Goal: Contribute content: Contribute content

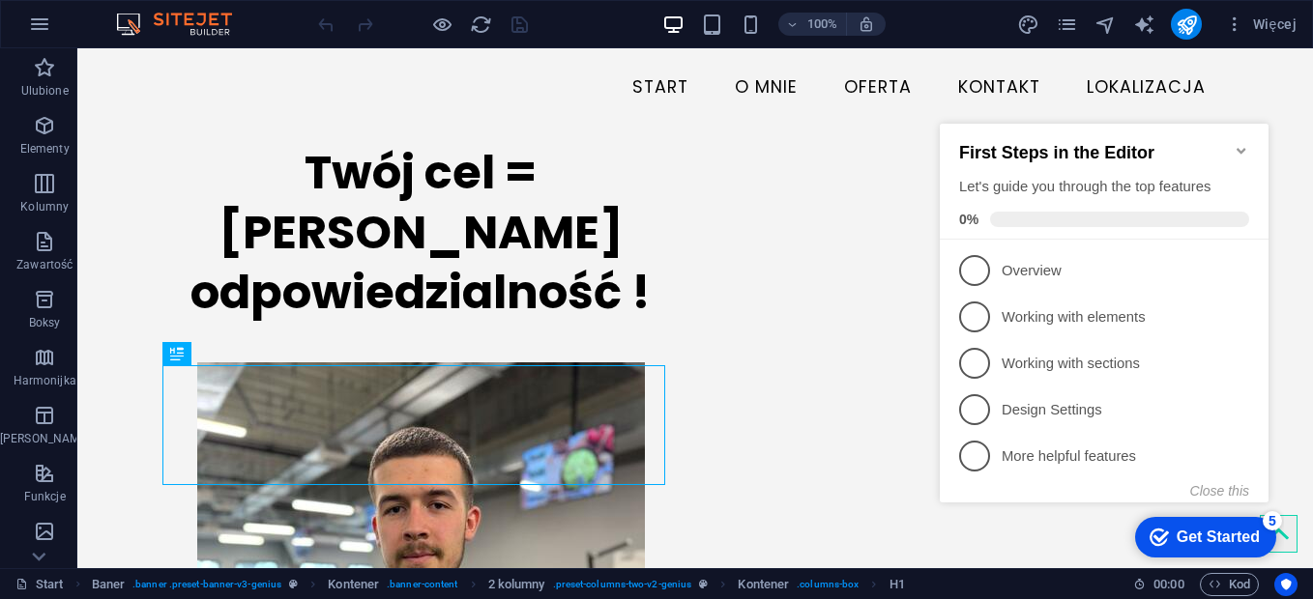
click at [1236, 144] on icon "Minimize checklist" at bounding box center [1241, 150] width 15 height 15
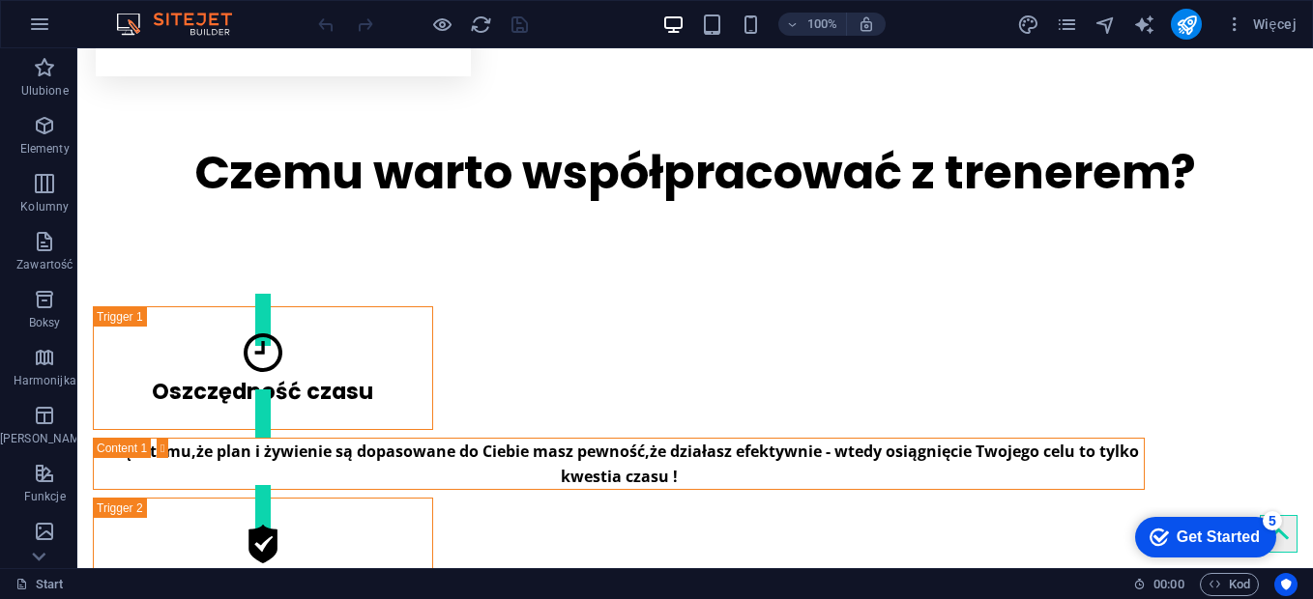
scroll to position [1780, 0]
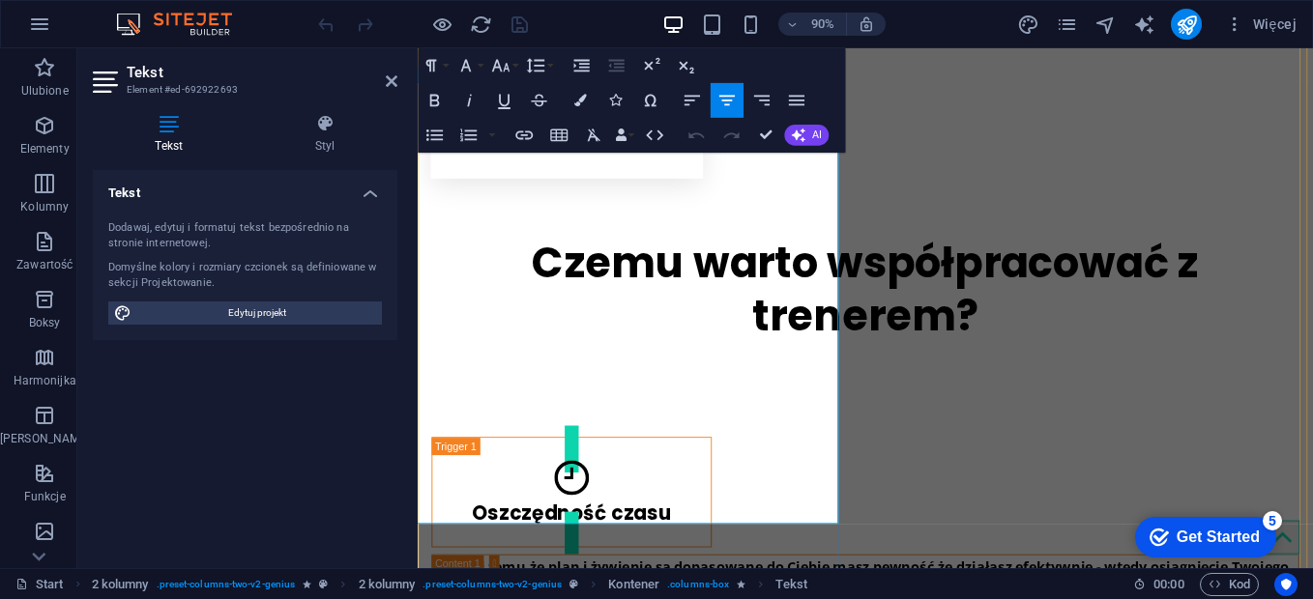
scroll to position [1905, 0]
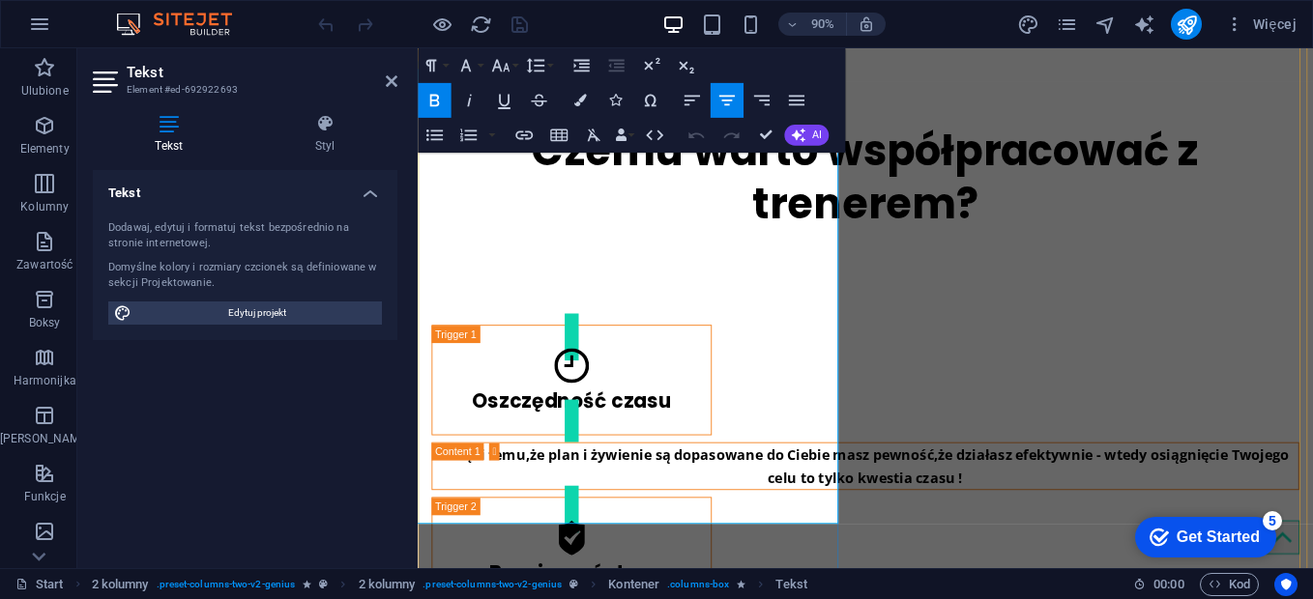
drag, startPoint x: 787, startPoint y: 248, endPoint x: 638, endPoint y: 248, distance: 148.9
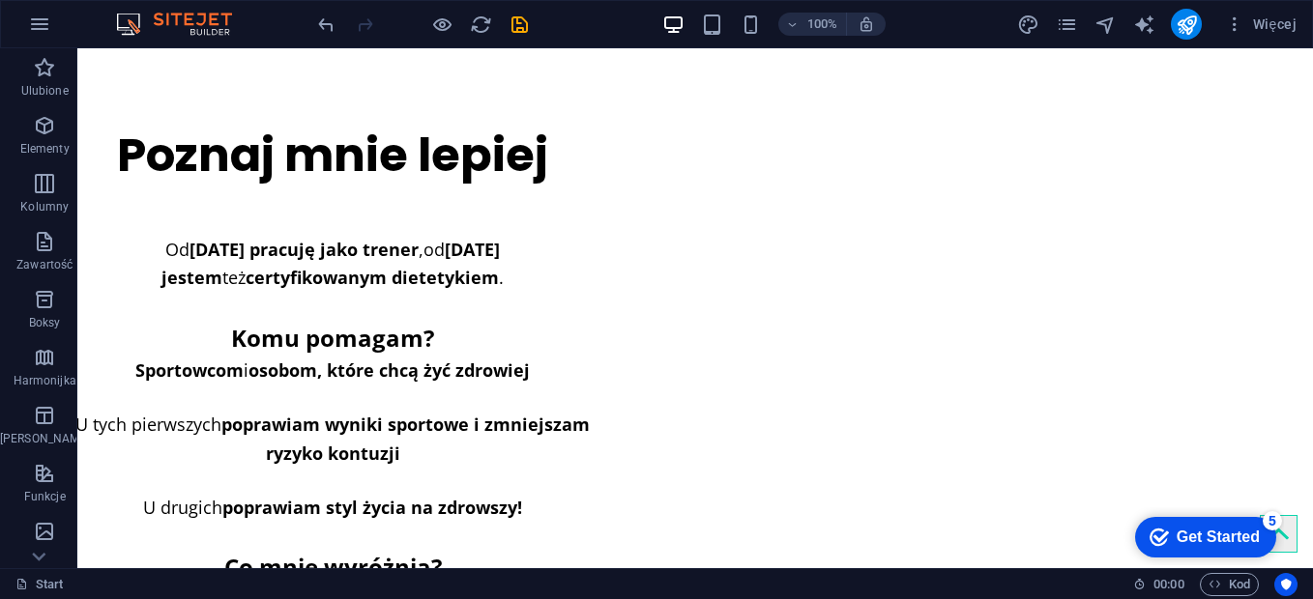
scroll to position [2561, 0]
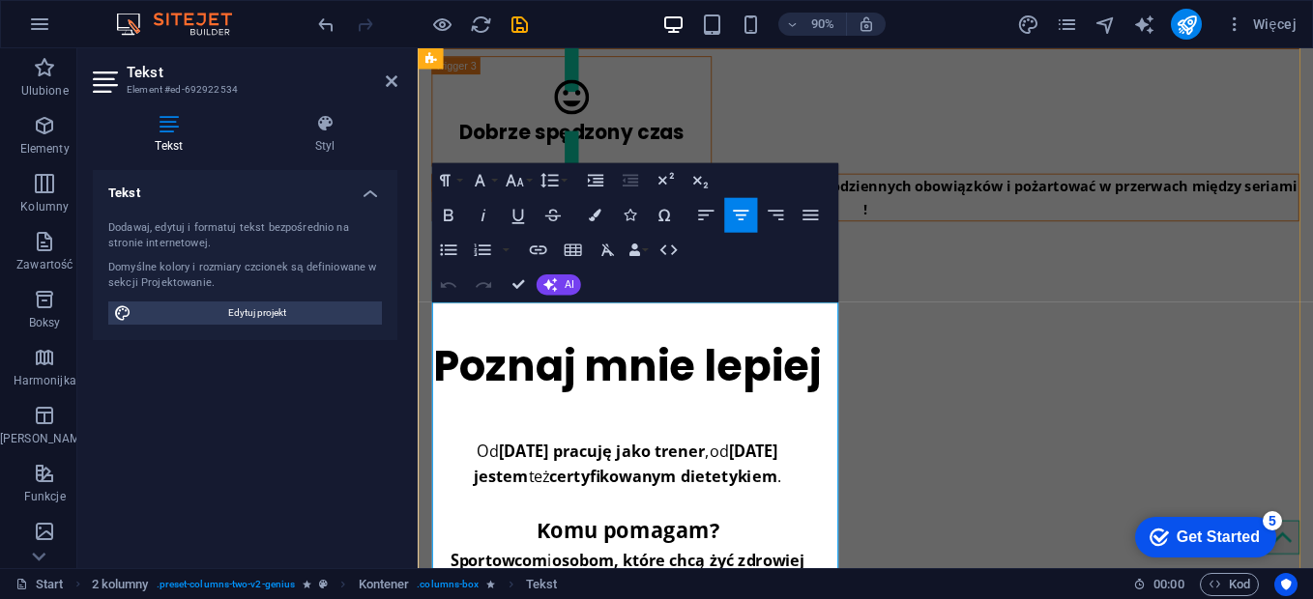
scroll to position [2320, 0]
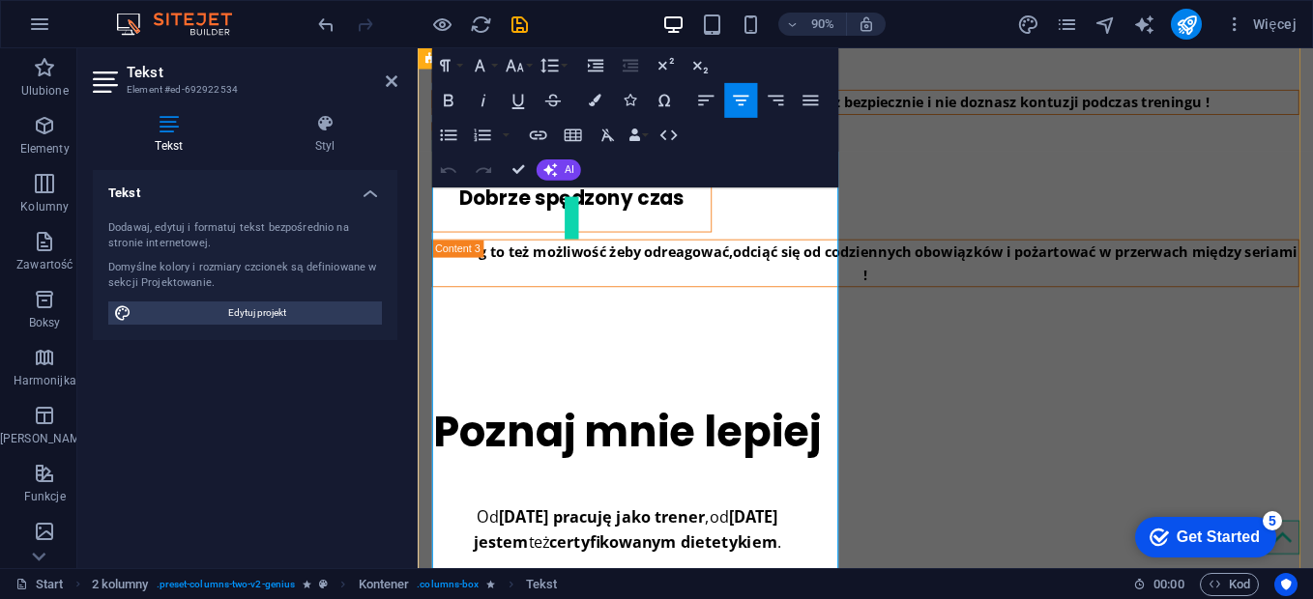
scroll to position [2510, 0]
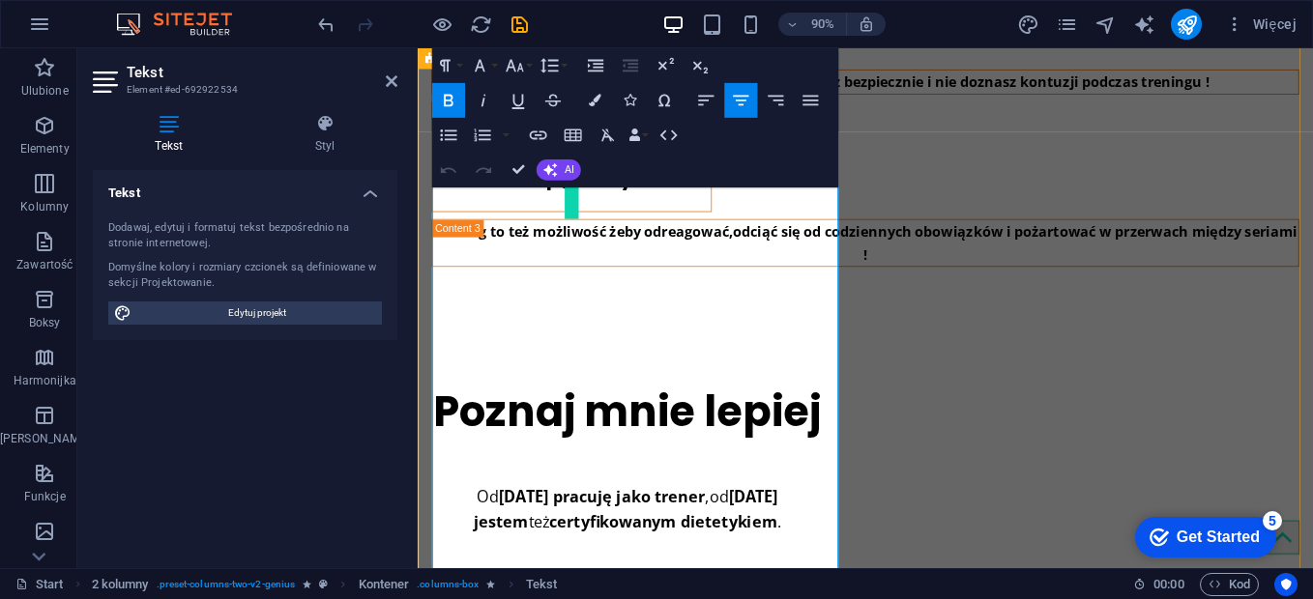
drag, startPoint x: 797, startPoint y: 519, endPoint x: 616, endPoint y: 513, distance: 180.9
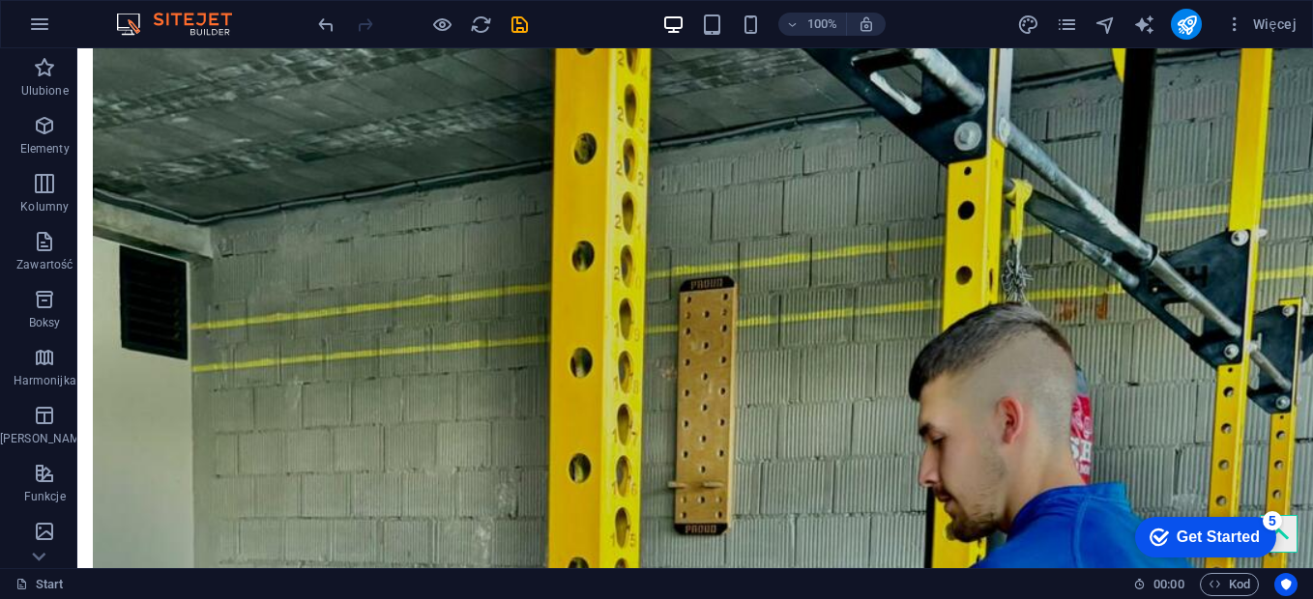
scroll to position [5451, 0]
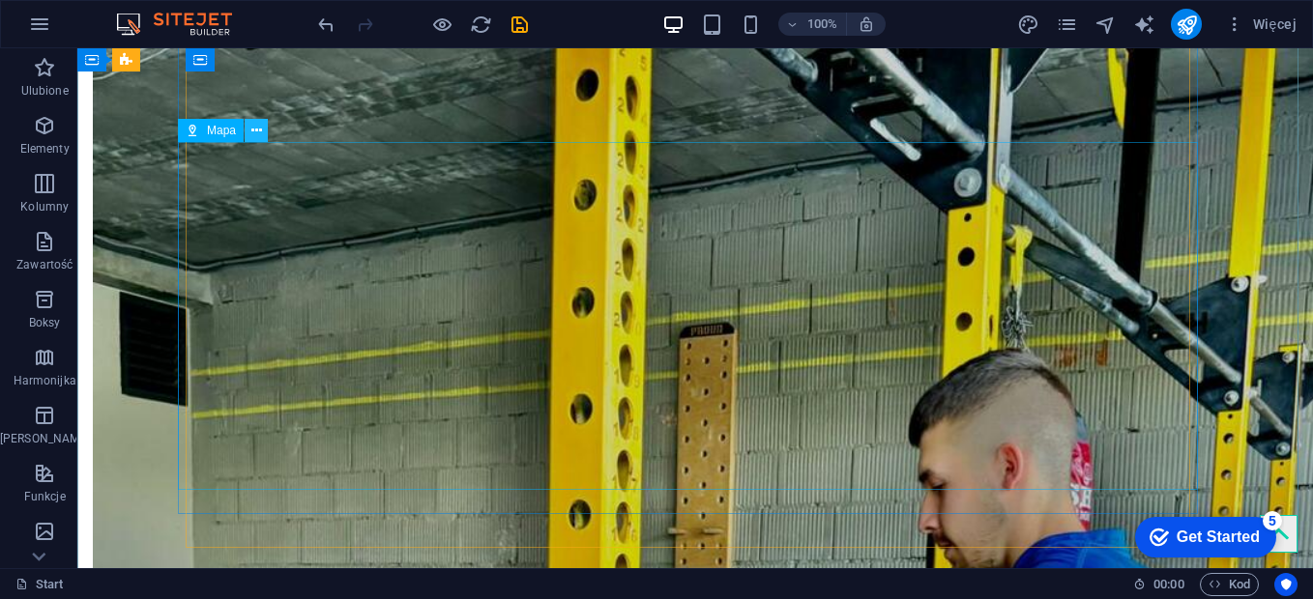
click at [246, 130] on button at bounding box center [256, 130] width 23 height 23
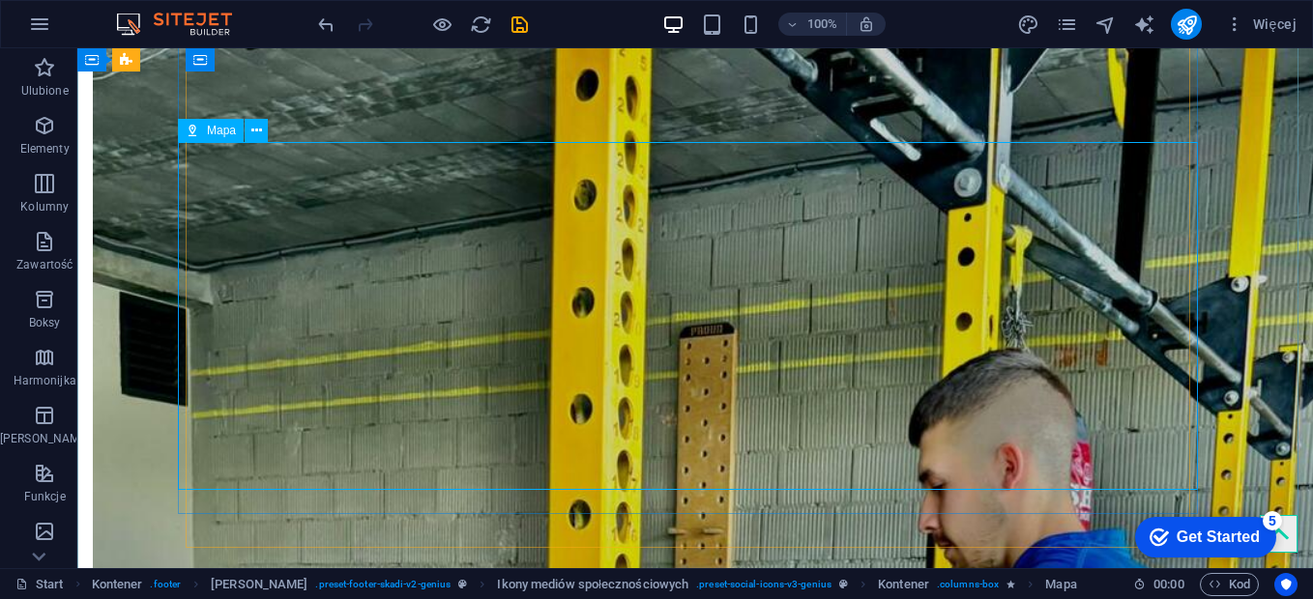
select select "1"
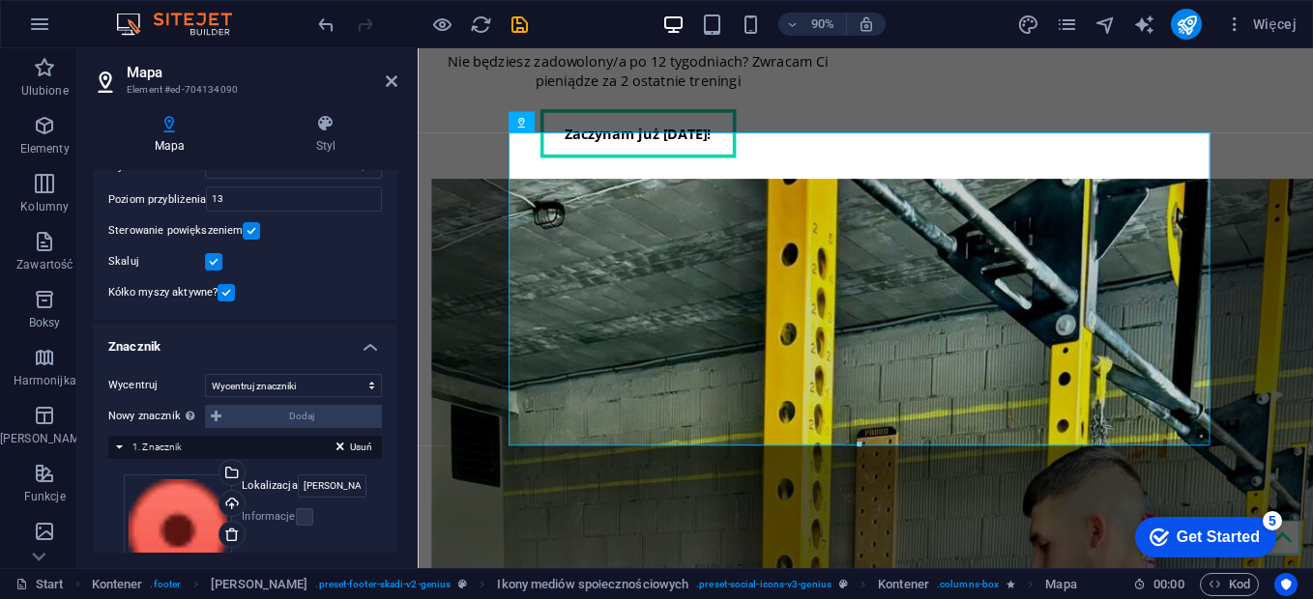
scroll to position [221, 0]
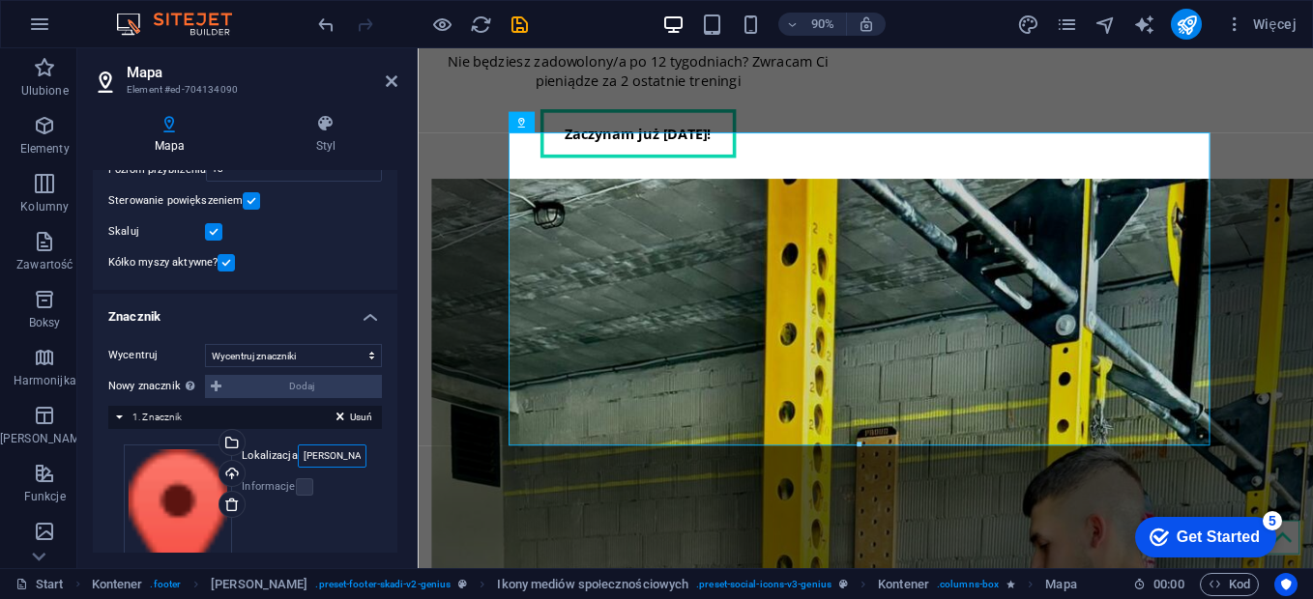
click at [329, 458] on input "[PERSON_NAME] - Trener Personalny [GEOGRAPHIC_DATA] - trening funkcjonalny - tr…" at bounding box center [332, 456] width 69 height 23
click at [335, 457] on input "[PERSON_NAME] - Trener Personalny [GEOGRAPHIC_DATA] - trening funkcjonalny - tr…" at bounding box center [332, 456] width 69 height 23
click at [334, 488] on div "Informacje" at bounding box center [304, 487] width 125 height 23
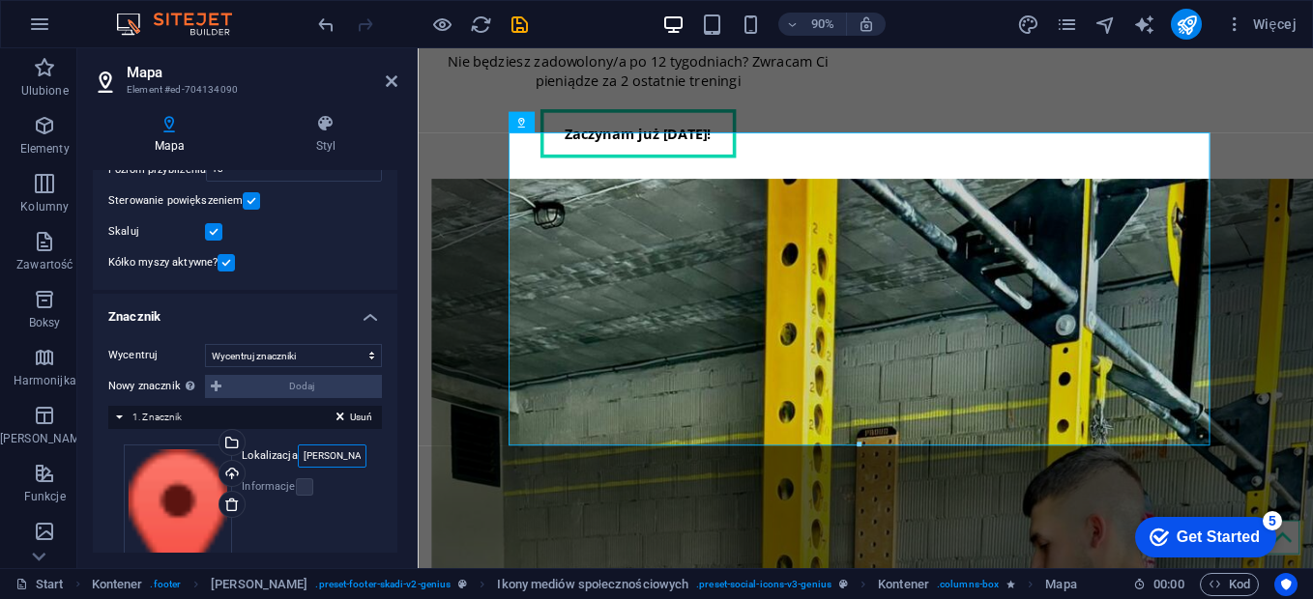
click at [334, 458] on input "[PERSON_NAME] - Trener Personalny [GEOGRAPHIC_DATA] - trening funkcjonalny - tr…" at bounding box center [332, 456] width 69 height 23
click at [334, 457] on input "[PERSON_NAME] - Trener Personalny [GEOGRAPHIC_DATA] - trening funkcjonalny - tr…" at bounding box center [332, 456] width 69 height 23
click at [343, 452] on input "[PERSON_NAME] - Trener Personalny [GEOGRAPHIC_DATA] - trening funkcjonalny - tr…" at bounding box center [332, 456] width 69 height 23
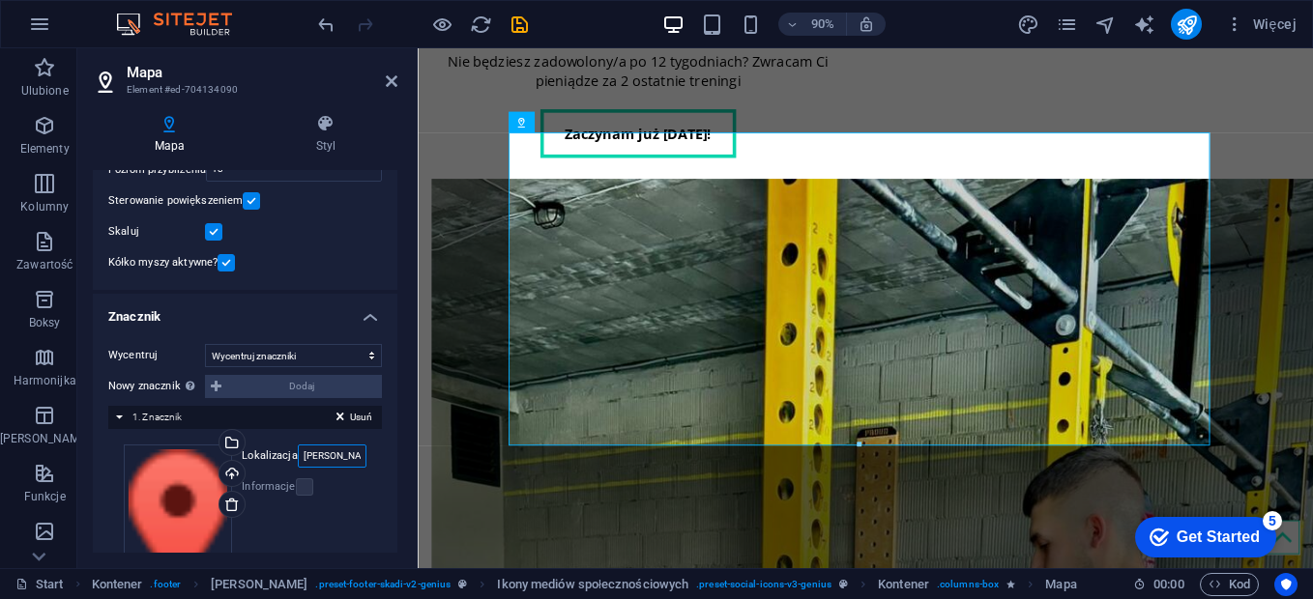
click at [343, 452] on input "[PERSON_NAME] - Trener Personalny [GEOGRAPHIC_DATA] - trening funkcjonalny - tr…" at bounding box center [332, 456] width 69 height 23
click at [336, 453] on input "[PERSON_NAME] - Trener Personalny [GEOGRAPHIC_DATA] - trening funkcjonalny - tr…" at bounding box center [332, 456] width 69 height 23
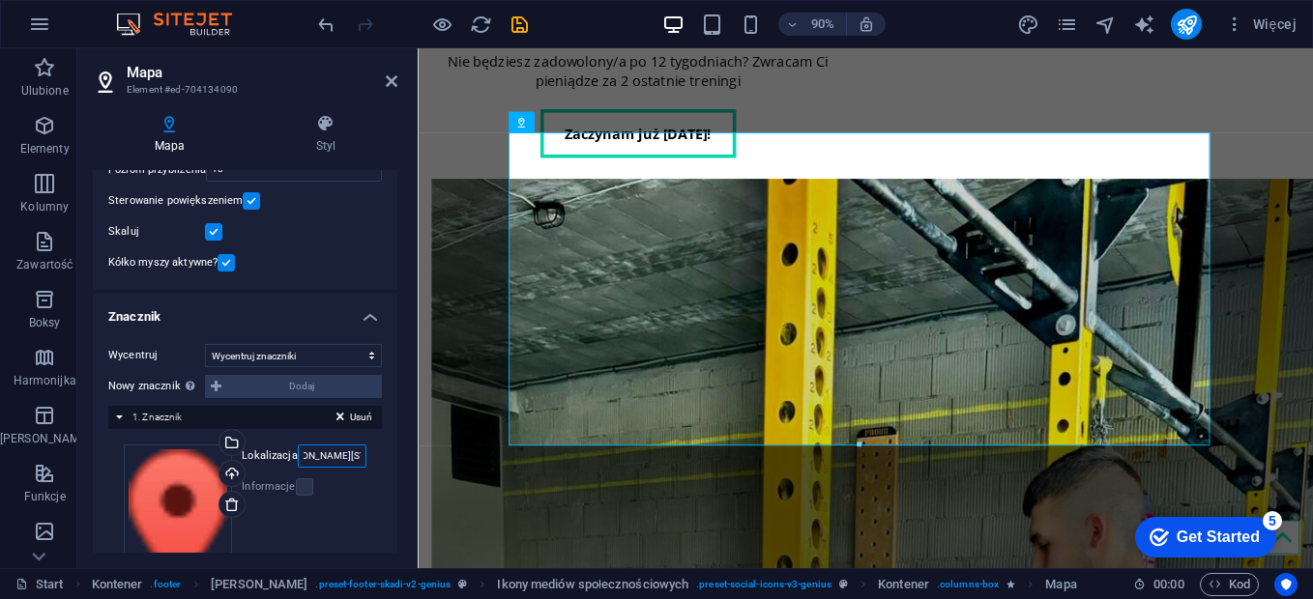
click at [337, 462] on input "[PERSON_NAME] - Trener Personalny [GEOGRAPHIC_DATA] - trening funkcjonalny - tr…" at bounding box center [332, 456] width 69 height 23
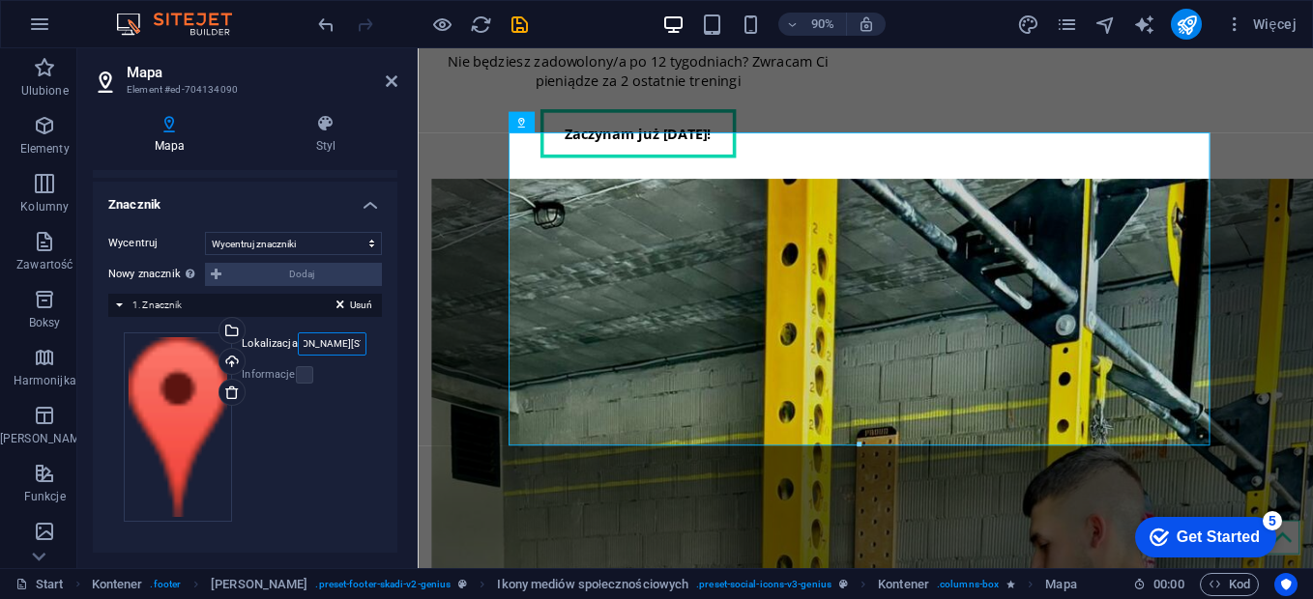
scroll to position [214, 0]
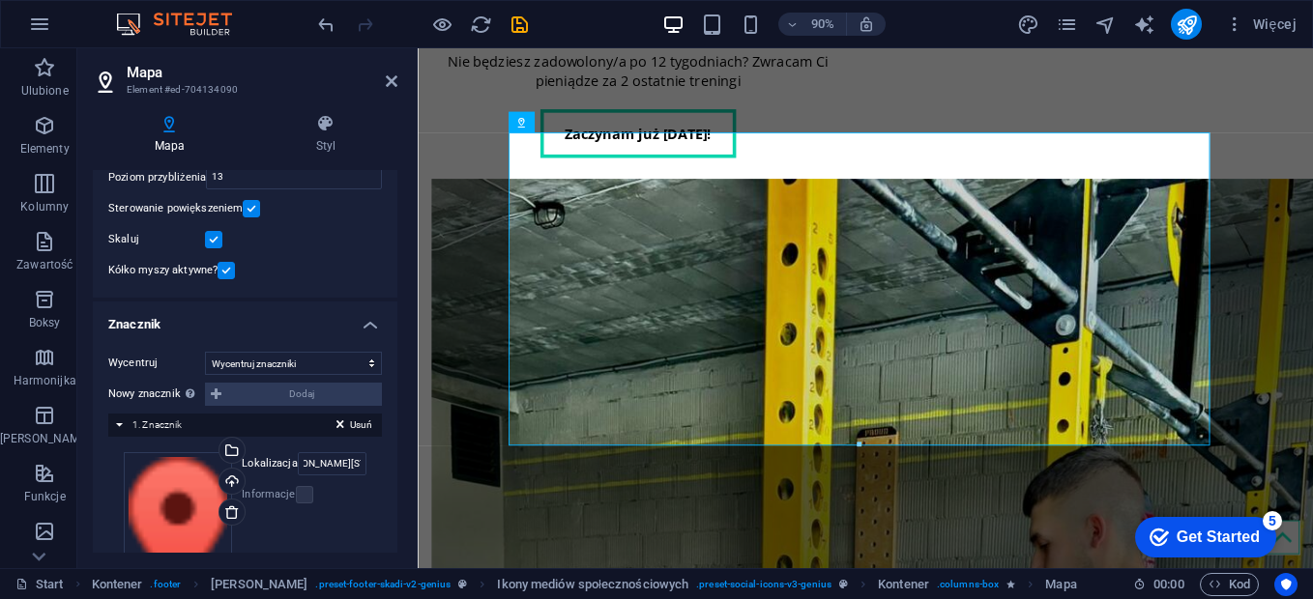
click at [352, 507] on div "Informacje" at bounding box center [304, 494] width 125 height 23
click at [583, 119] on icon at bounding box center [579, 122] width 10 height 18
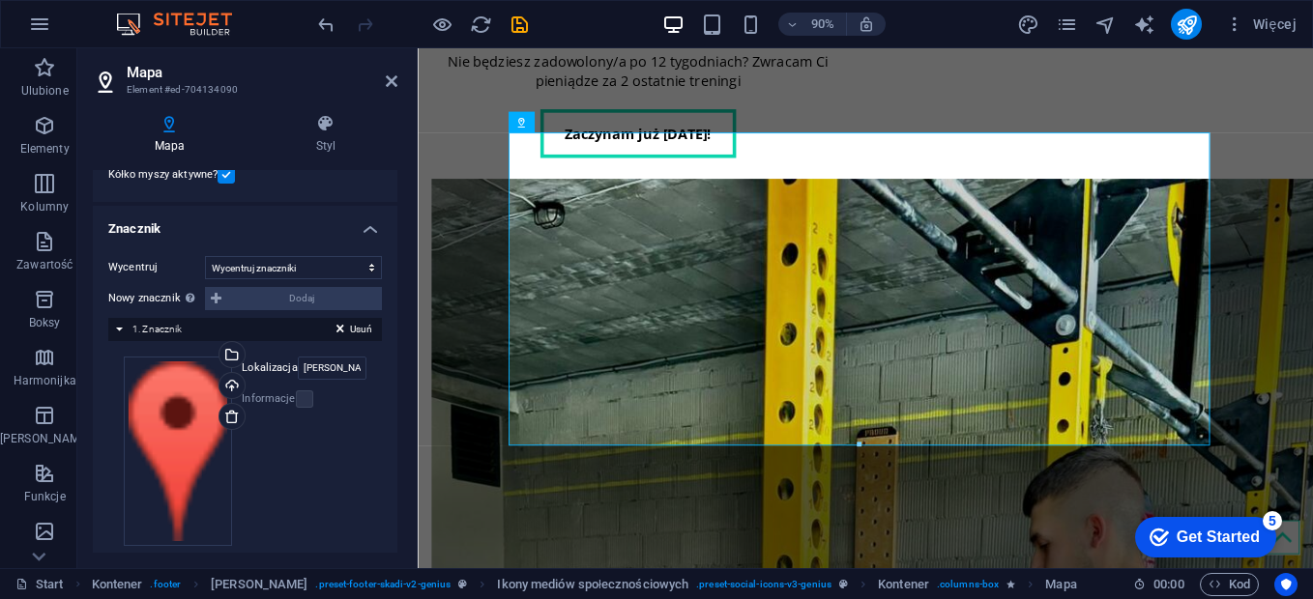
scroll to position [334, 0]
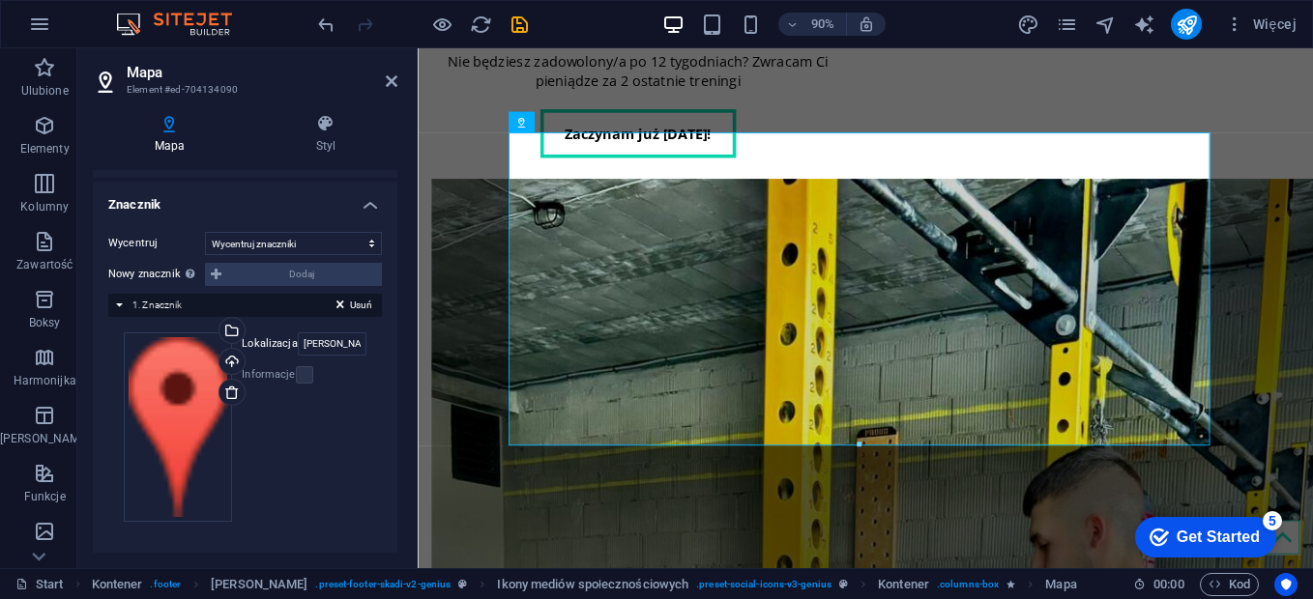
click at [272, 344] on label "Lokalizacja" at bounding box center [270, 344] width 56 height 23
click at [298, 344] on input "[PERSON_NAME] - Trener Personalny [GEOGRAPHIC_DATA] - trening funkcjonalny - tr…" at bounding box center [332, 344] width 69 height 23
click at [332, 356] on input "[PERSON_NAME] - Trener Personalny [GEOGRAPHIC_DATA] - trening funkcjonalny - tr…" at bounding box center [332, 344] width 69 height 23
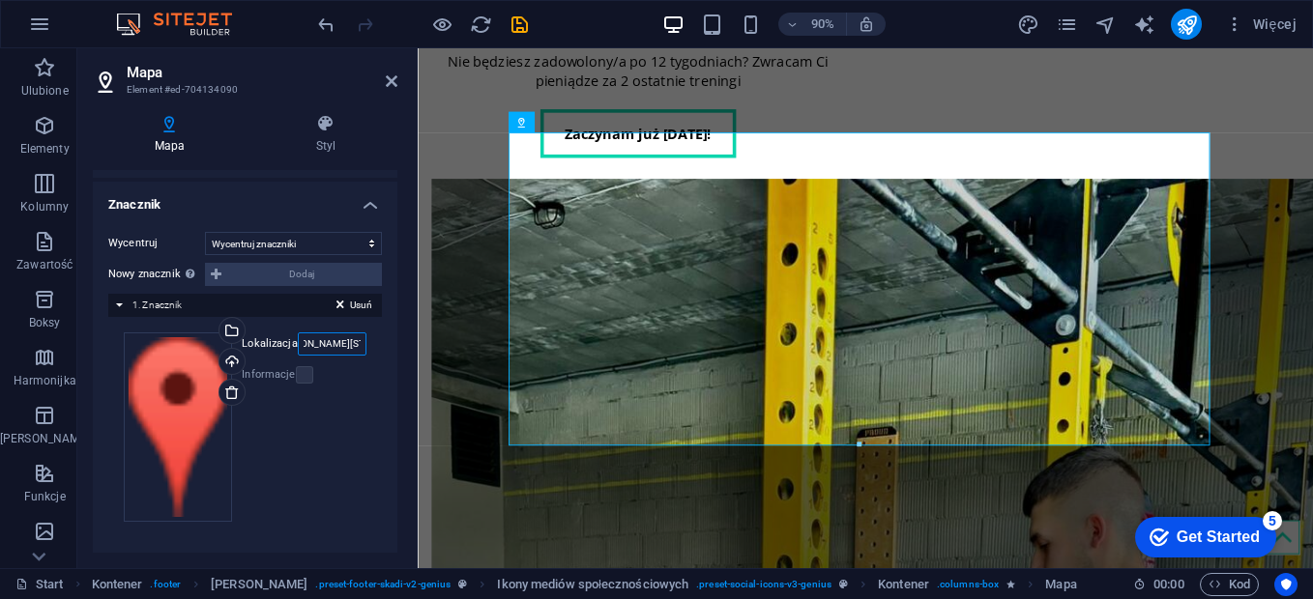
click at [332, 356] on input "[PERSON_NAME] - Trener Personalny [GEOGRAPHIC_DATA] - trening funkcjonalny - tr…" at bounding box center [332, 344] width 69 height 23
click at [364, 442] on div "Przeciągnij pliki tutaj, kliknij, aby wybrać pliki lub wybierz pliki z Plików l…" at bounding box center [245, 427] width 274 height 220
click at [332, 338] on input "[PERSON_NAME]" at bounding box center [332, 344] width 69 height 23
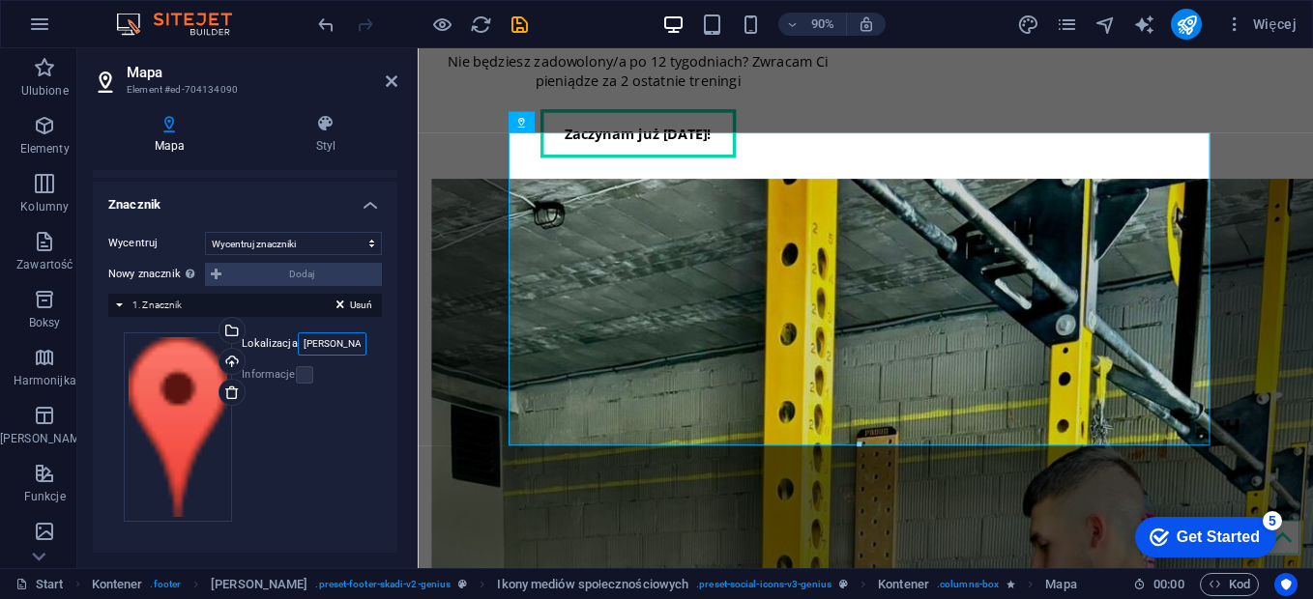
click at [332, 338] on input "[PERSON_NAME]" at bounding box center [332, 344] width 69 height 23
paste input "Trener [PERSON_NAME] Trening Personalny Przygotowanie Motoryczne"
type input "Trener [PERSON_NAME] Trening Personalny Przygotowanie Motoryczne"
click at [358, 422] on div "Przeciągnij pliki tutaj, kliknij, aby wybrać pliki lub wybierz pliki z Plików l…" at bounding box center [245, 427] width 243 height 189
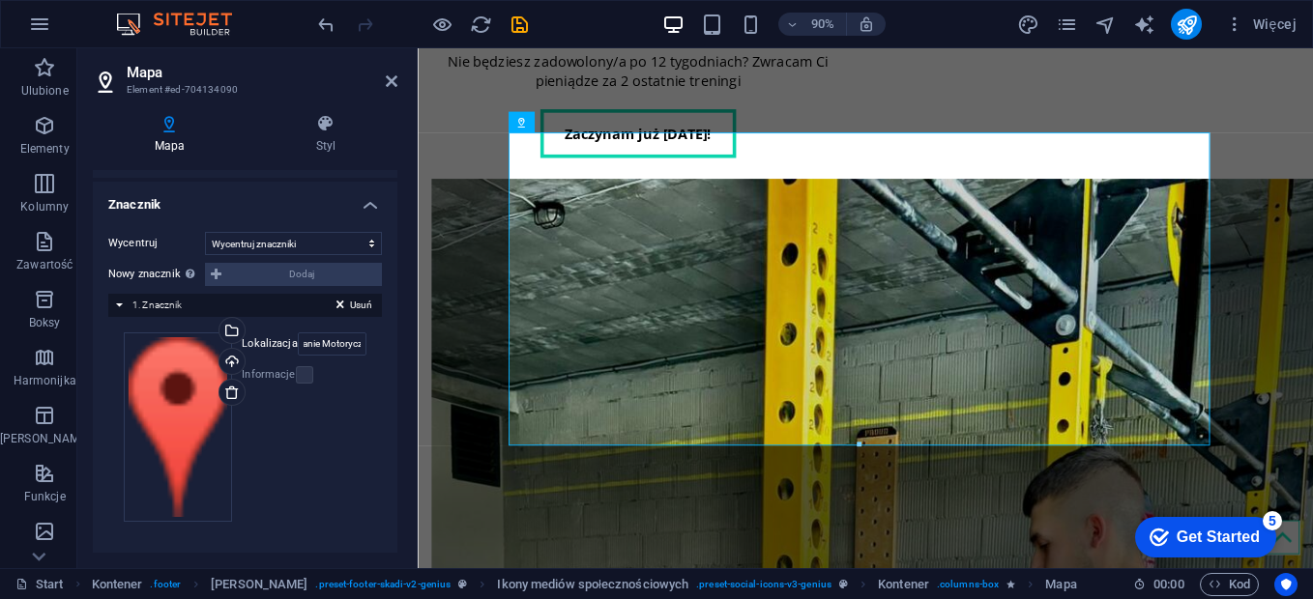
scroll to position [0, 0]
click at [385, 71] on h2 "Mapa" at bounding box center [262, 72] width 271 height 17
click at [388, 80] on icon at bounding box center [392, 80] width 12 height 15
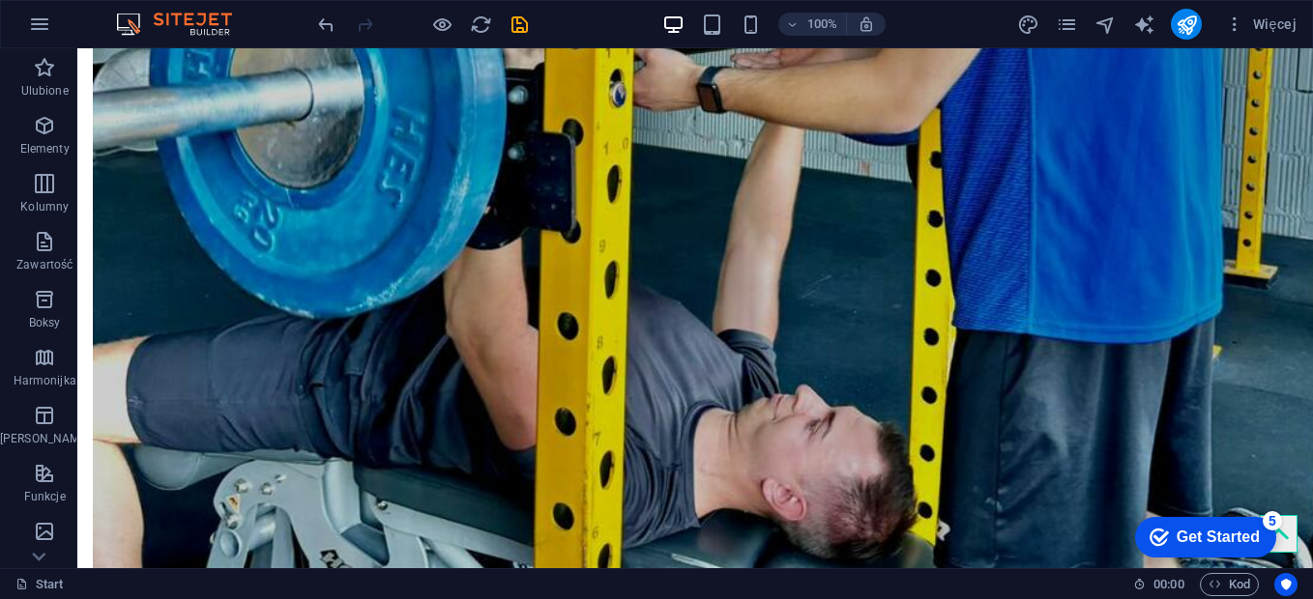
scroll to position [6249, 0]
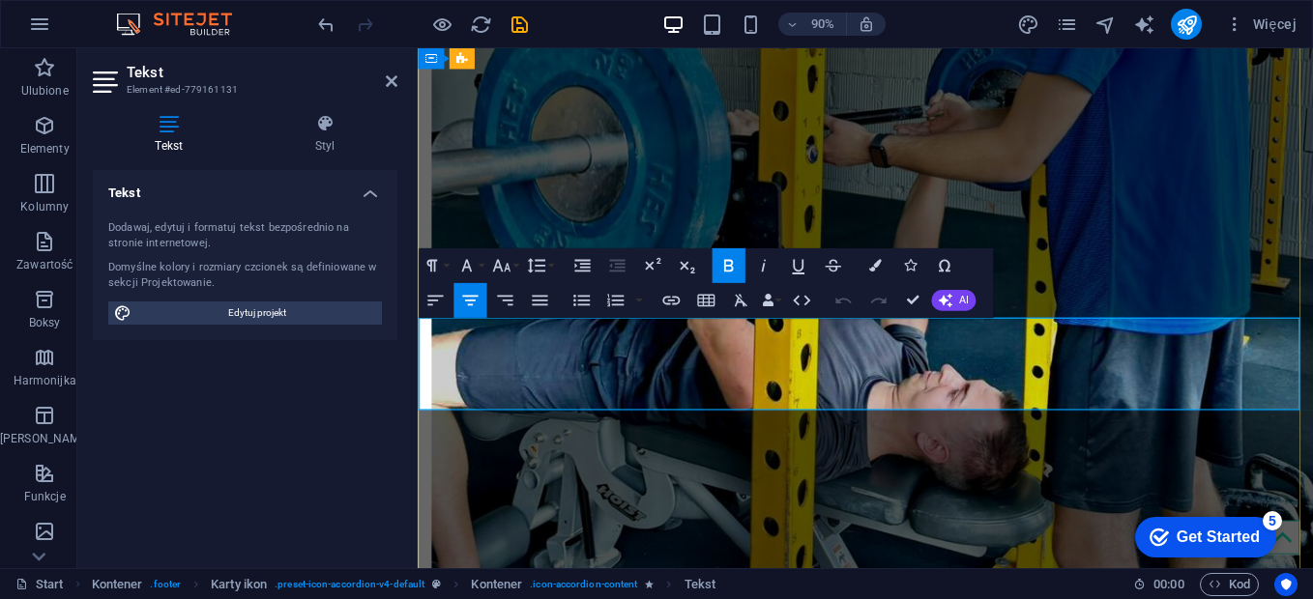
scroll to position [6298, 0]
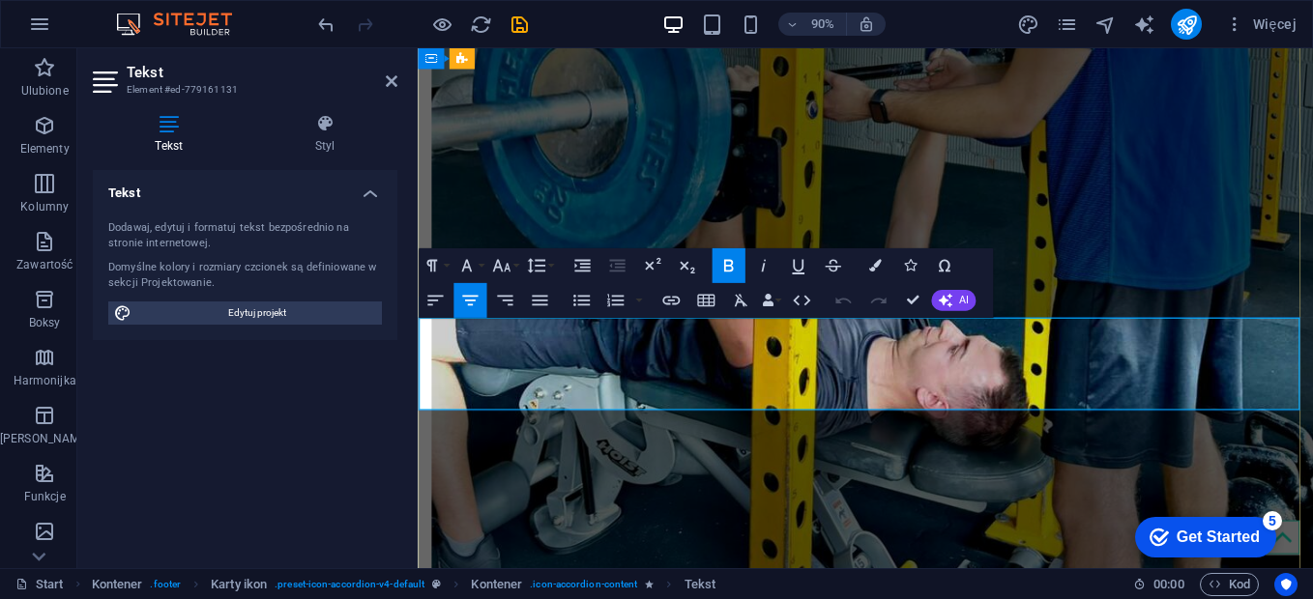
drag, startPoint x: 1334, startPoint y: 409, endPoint x: 1385, endPoint y: 412, distance: 51.3
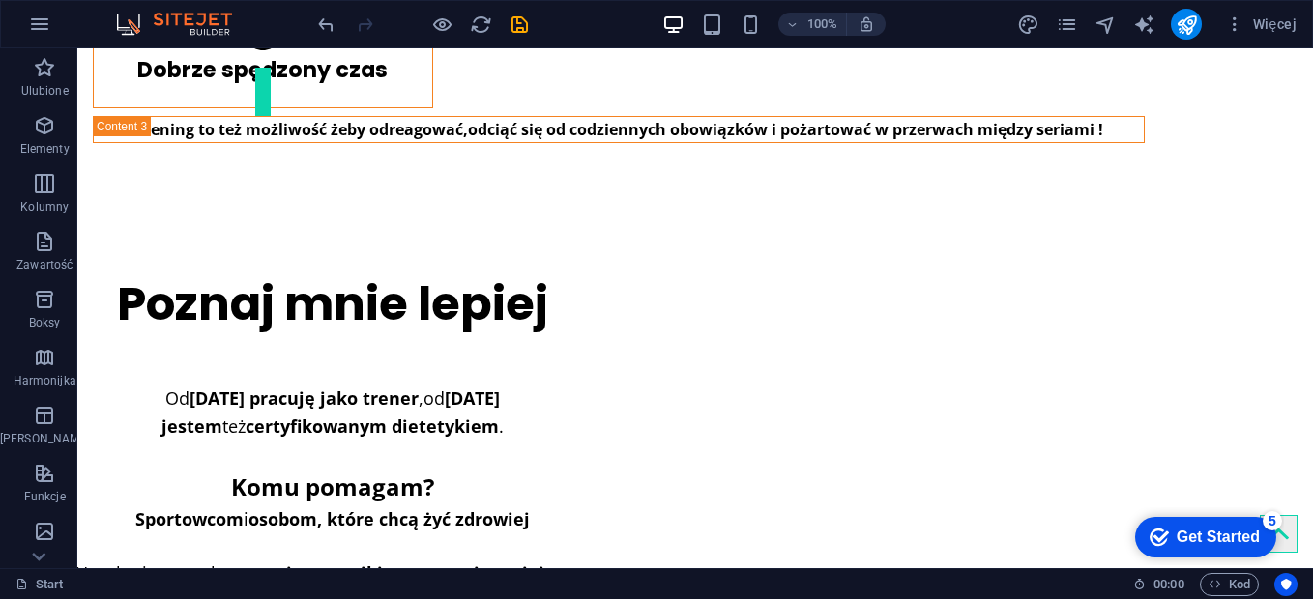
scroll to position [2475, 0]
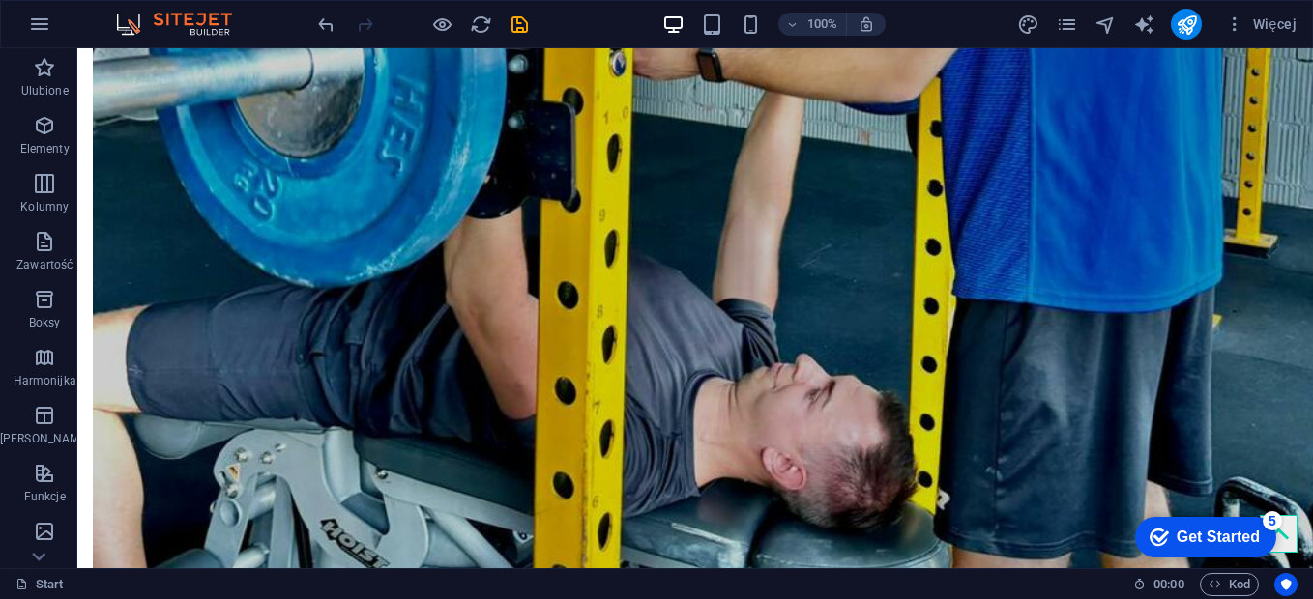
scroll to position [6280, 0]
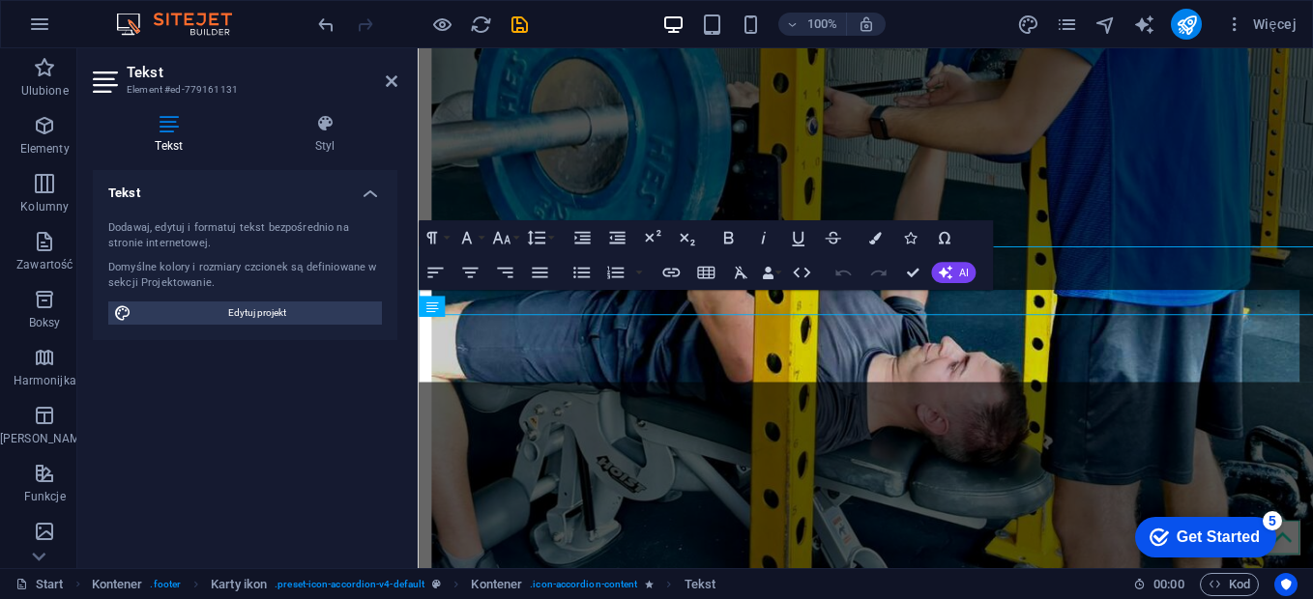
scroll to position [6329, 0]
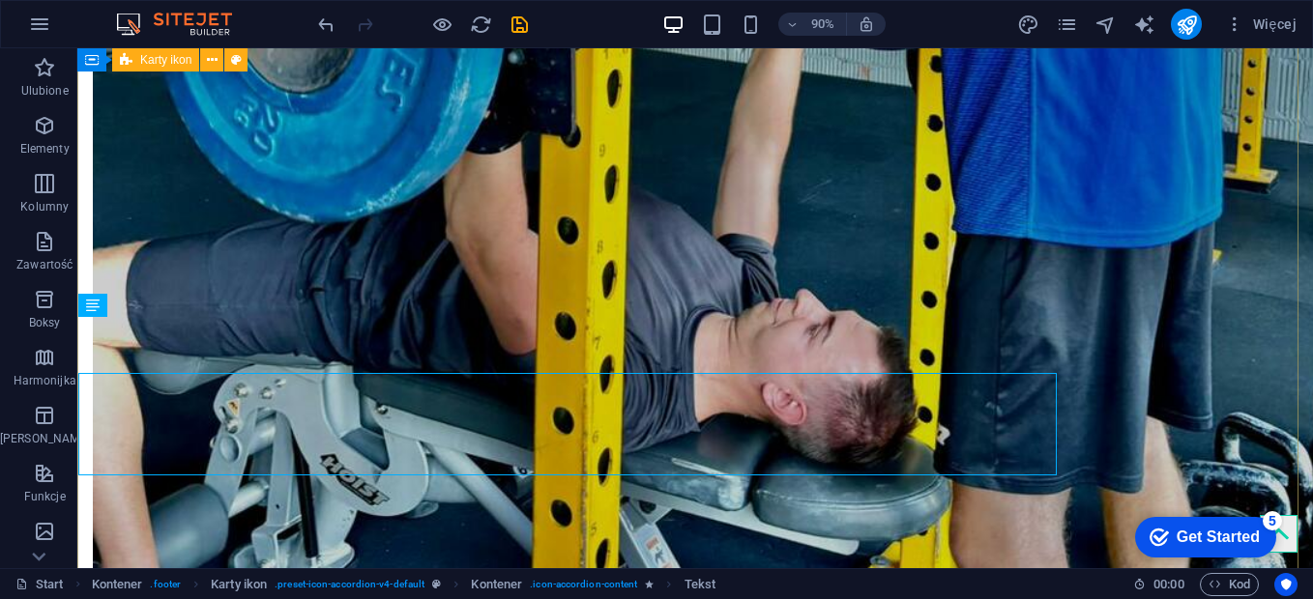
scroll to position [6280, 0]
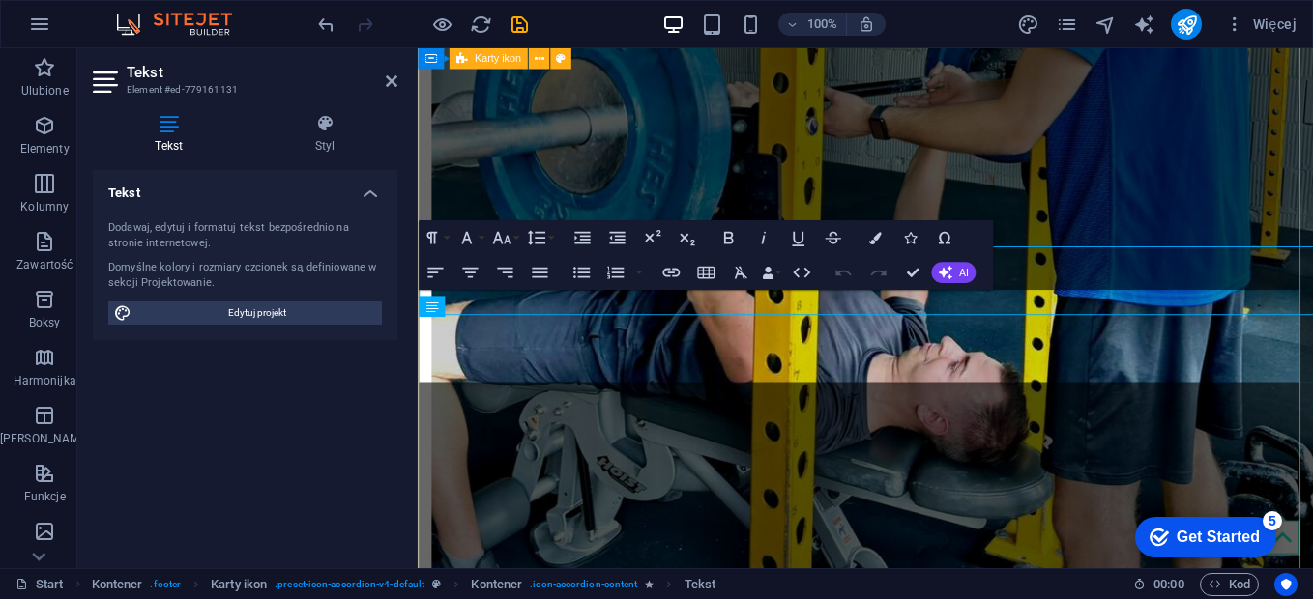
scroll to position [6329, 0]
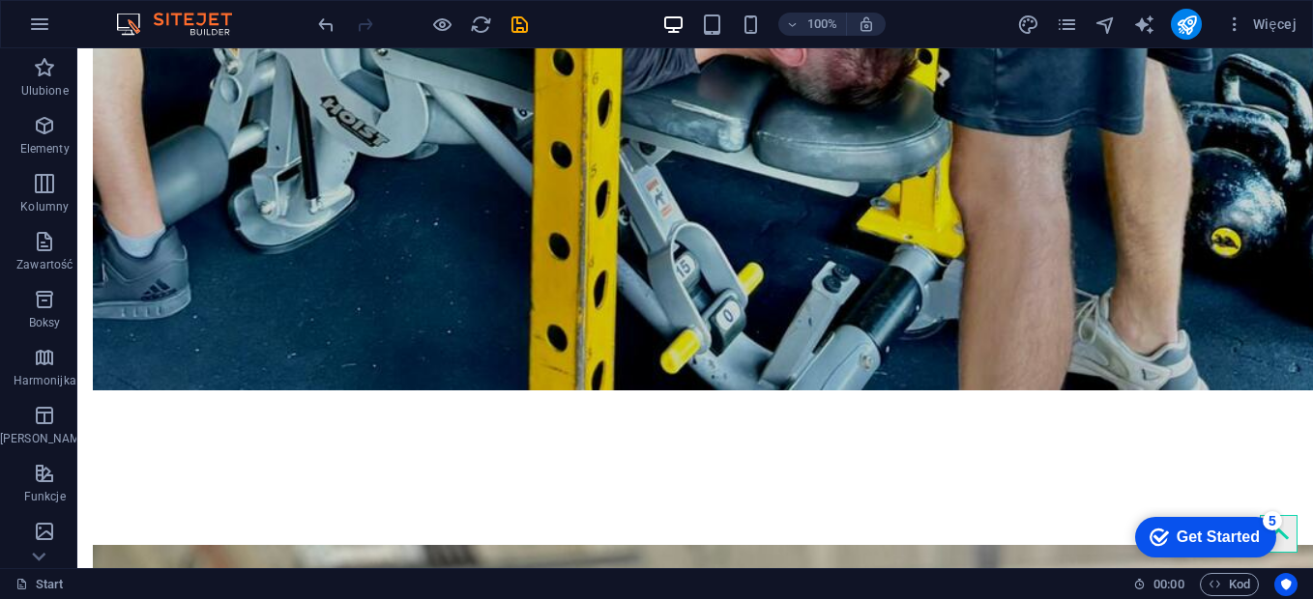
scroll to position [6734, 0]
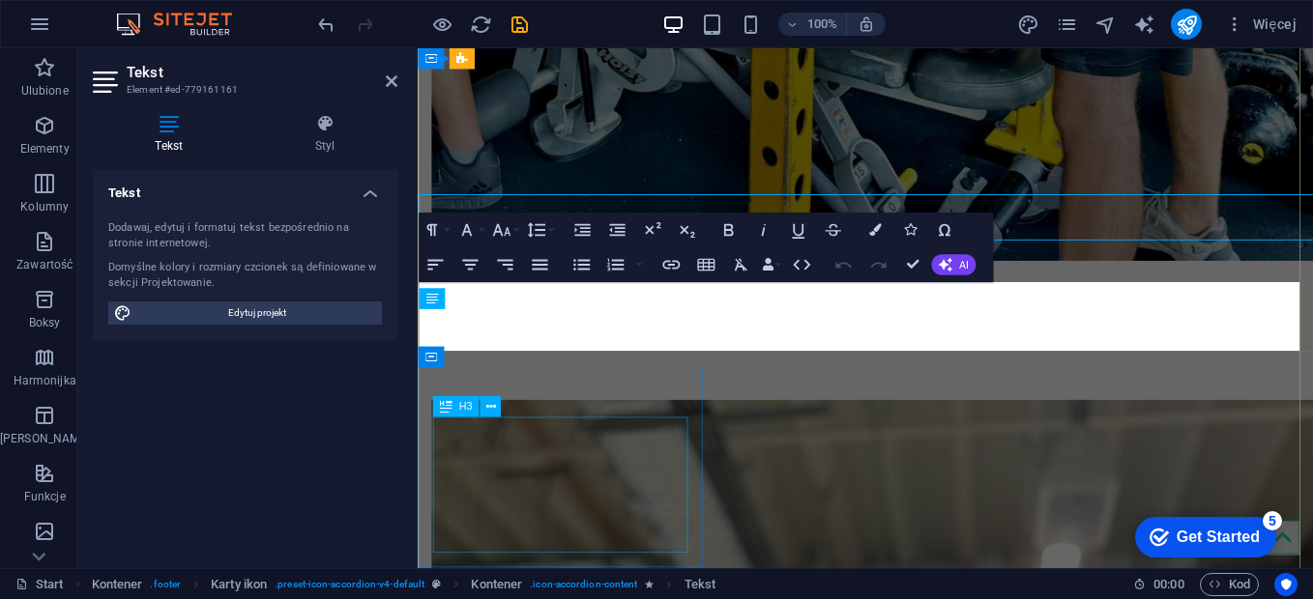
scroll to position [6809, 0]
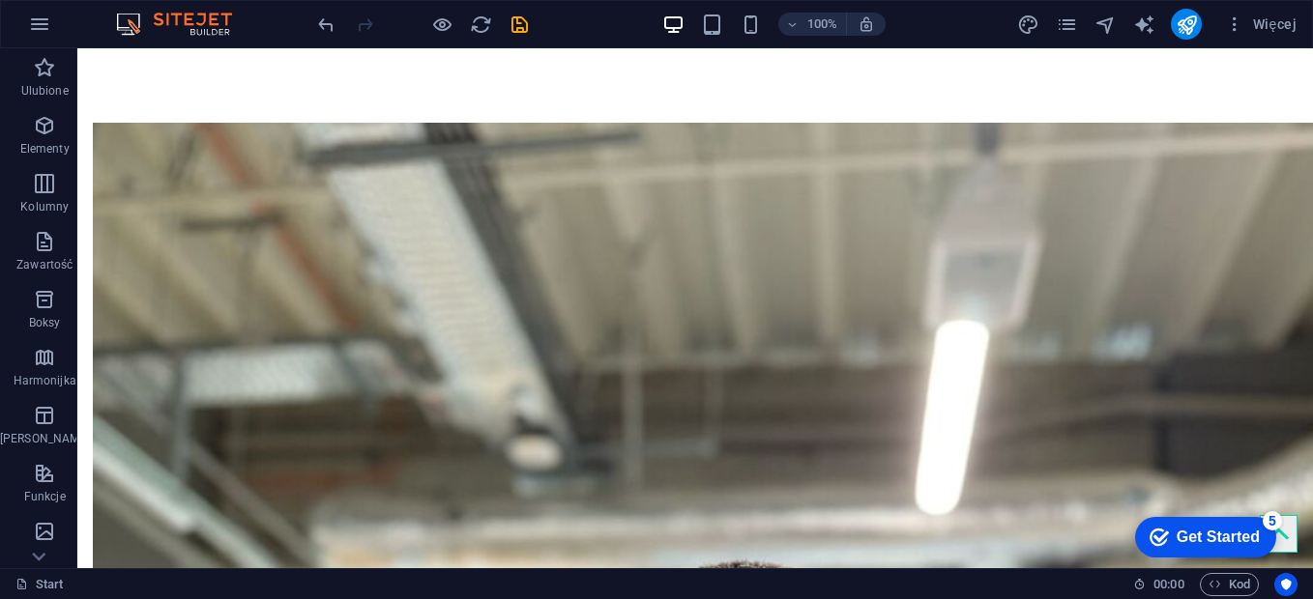
scroll to position [7189, 0]
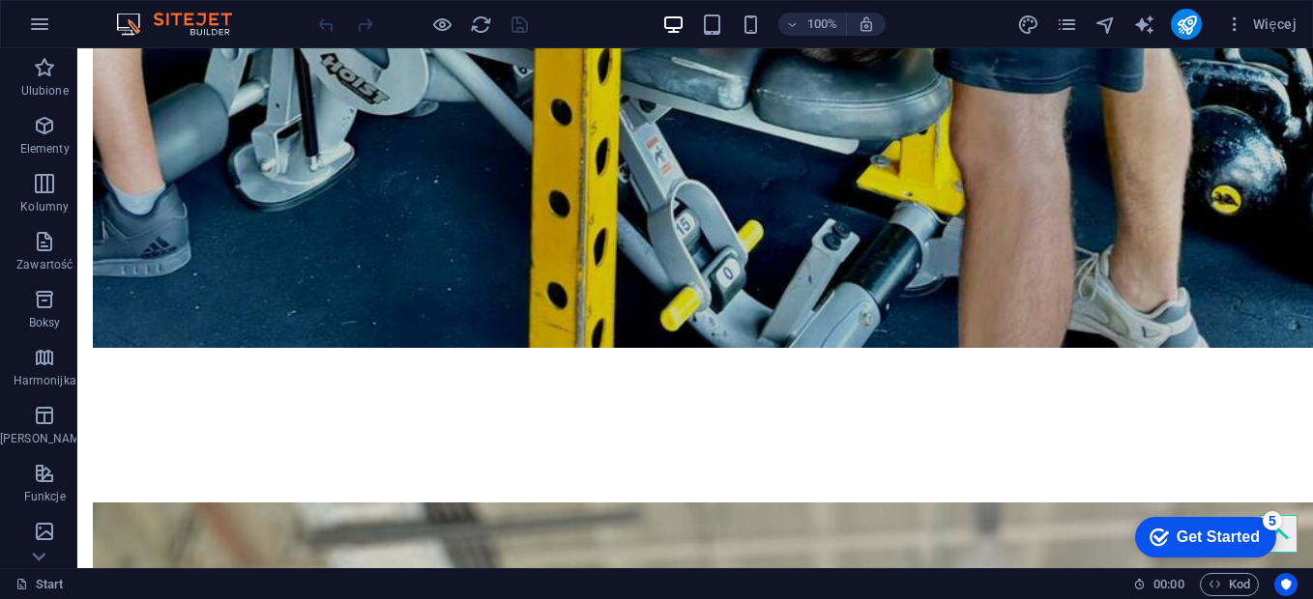
scroll to position [6763, 0]
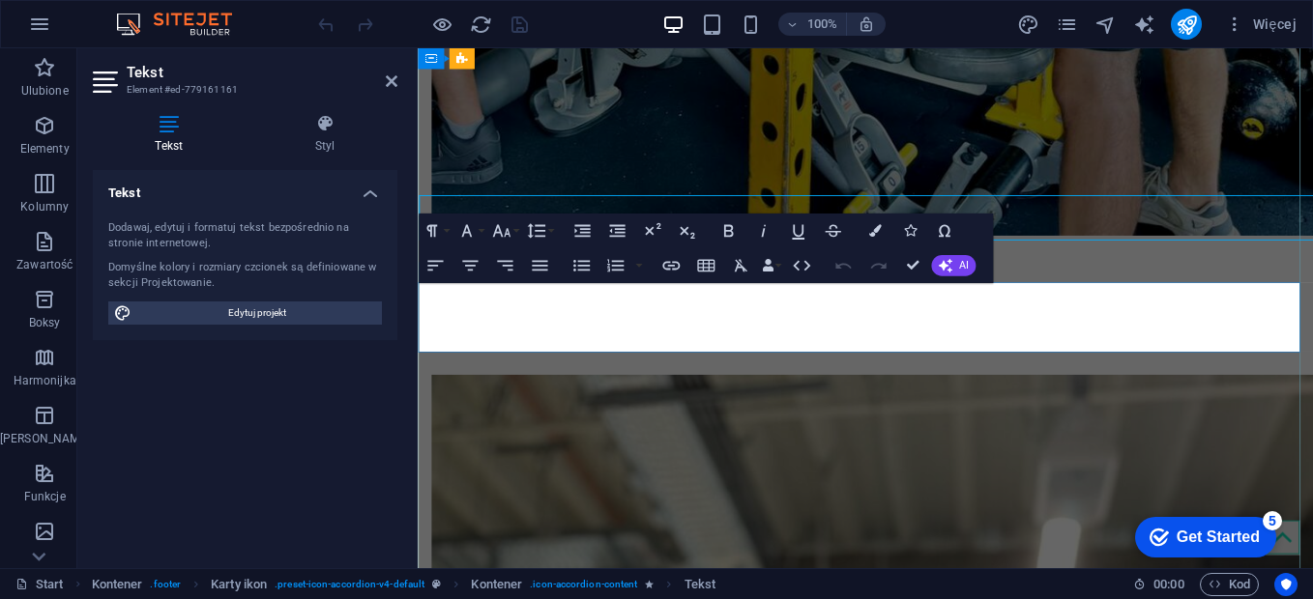
scroll to position [6837, 0]
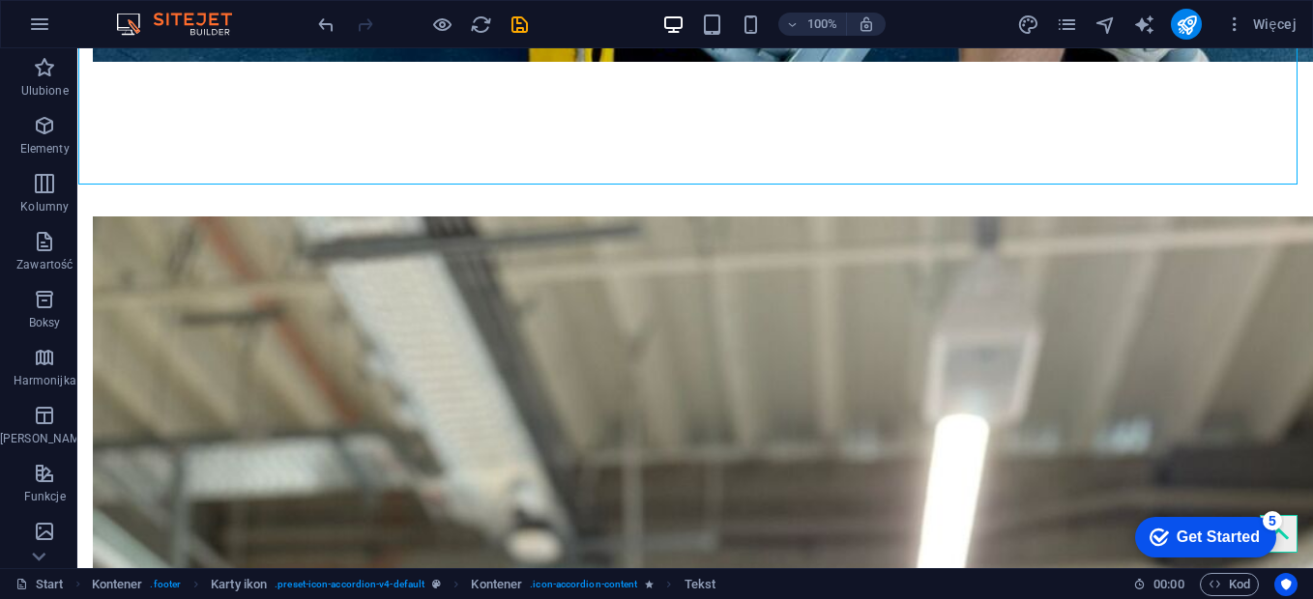
scroll to position [7050, 0]
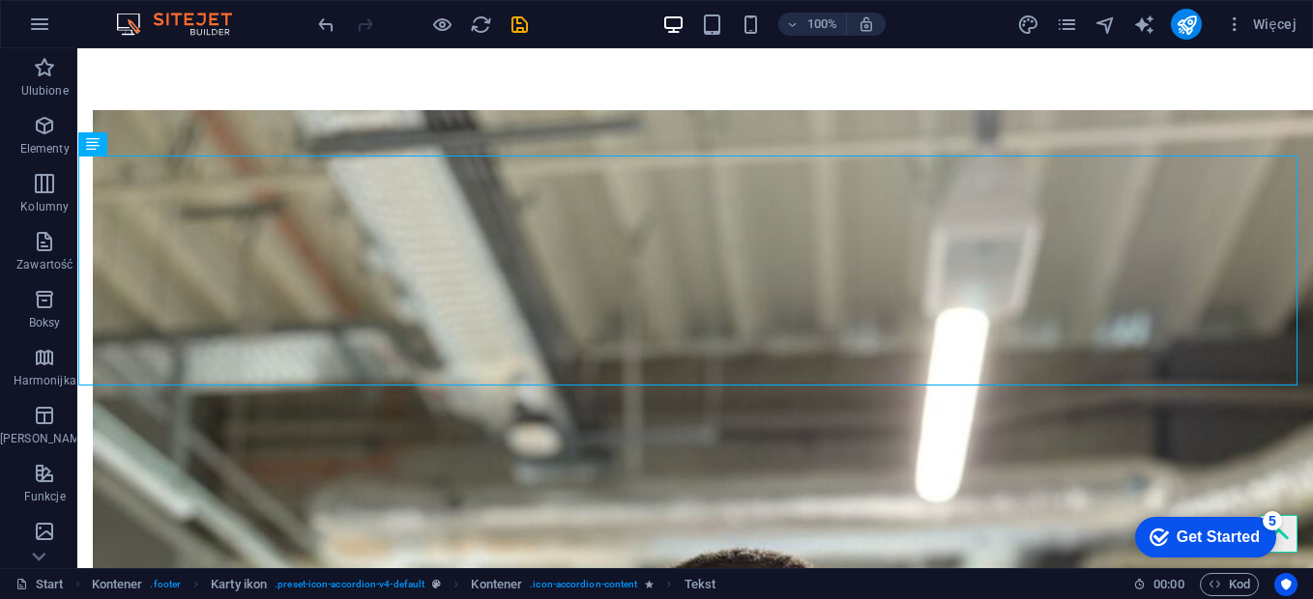
scroll to position [7253, 0]
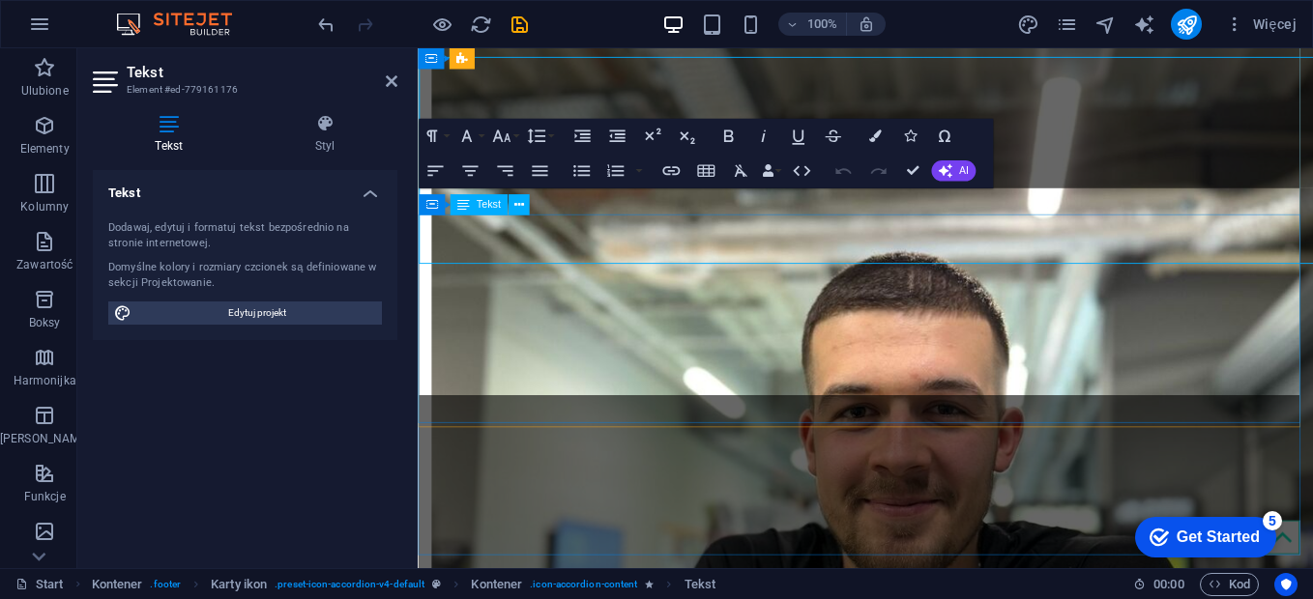
scroll to position [7350, 0]
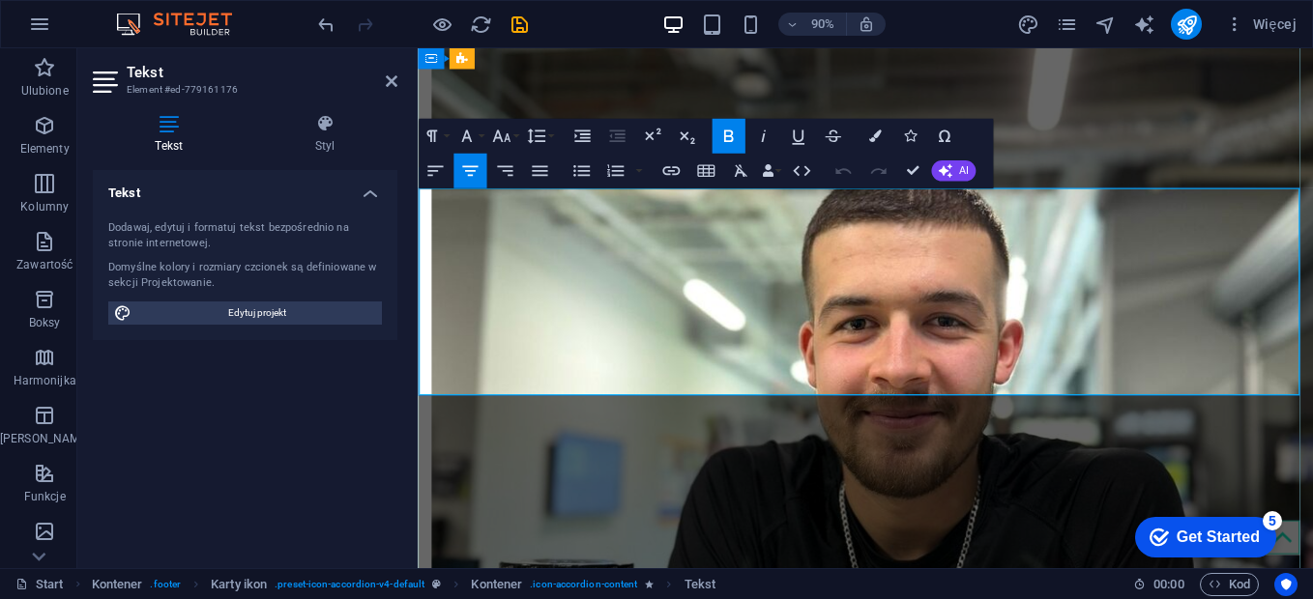
drag, startPoint x: 1028, startPoint y: 215, endPoint x: 1045, endPoint y: 215, distance: 17.4
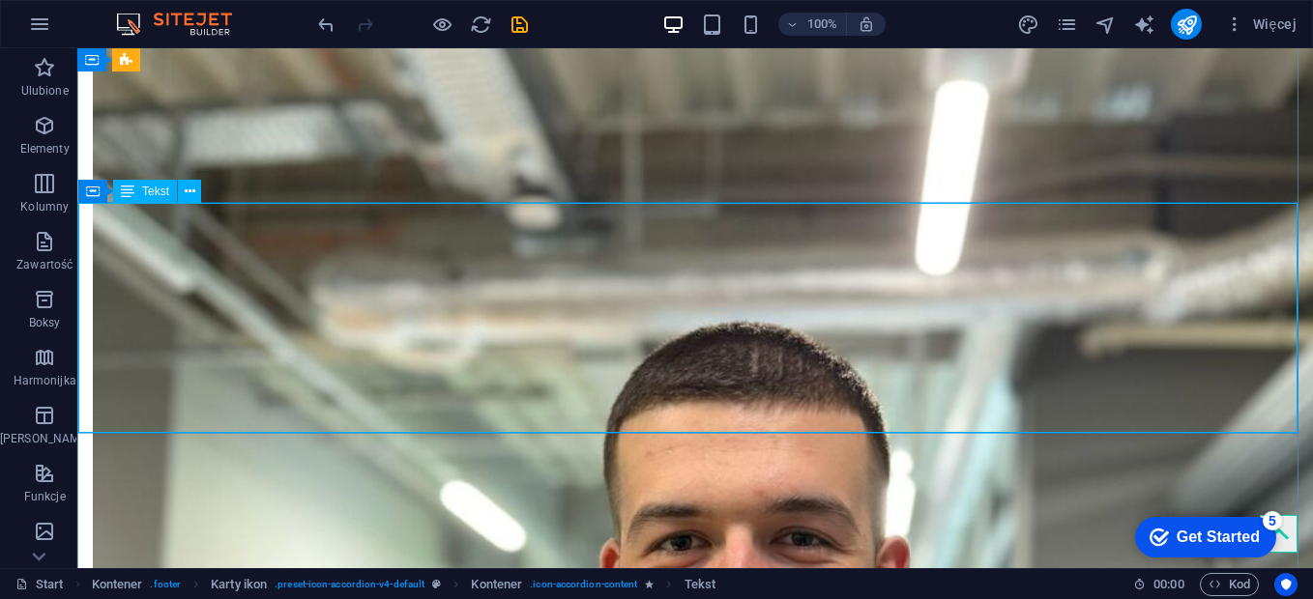
scroll to position [7205, 0]
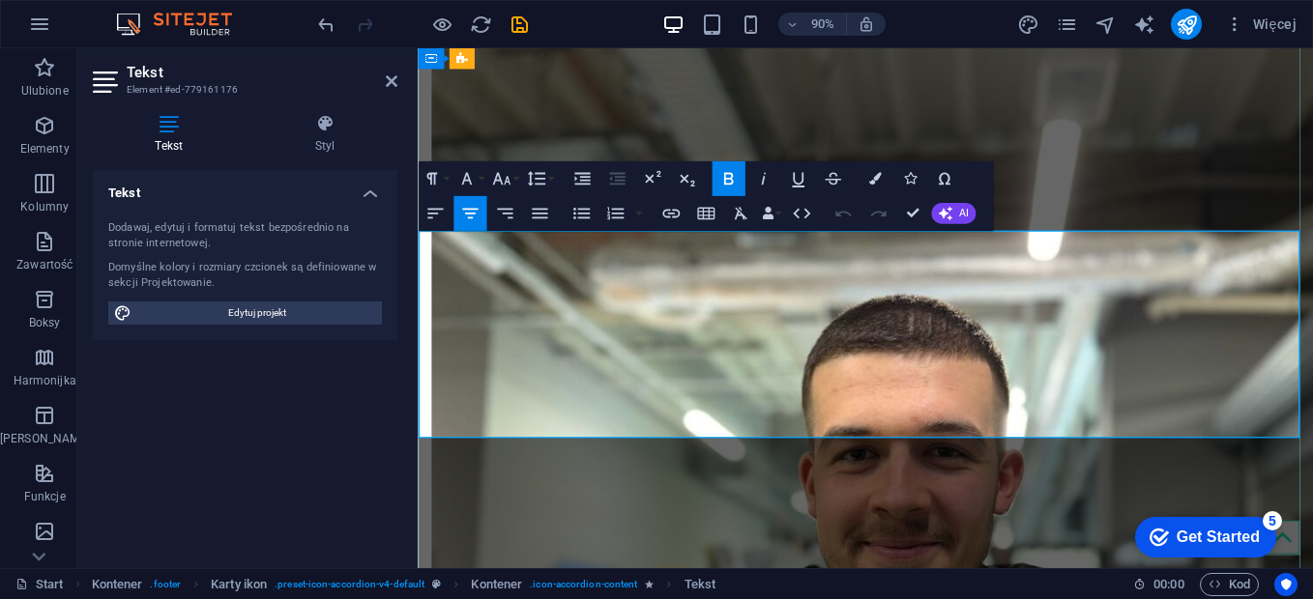
scroll to position [7303, 0]
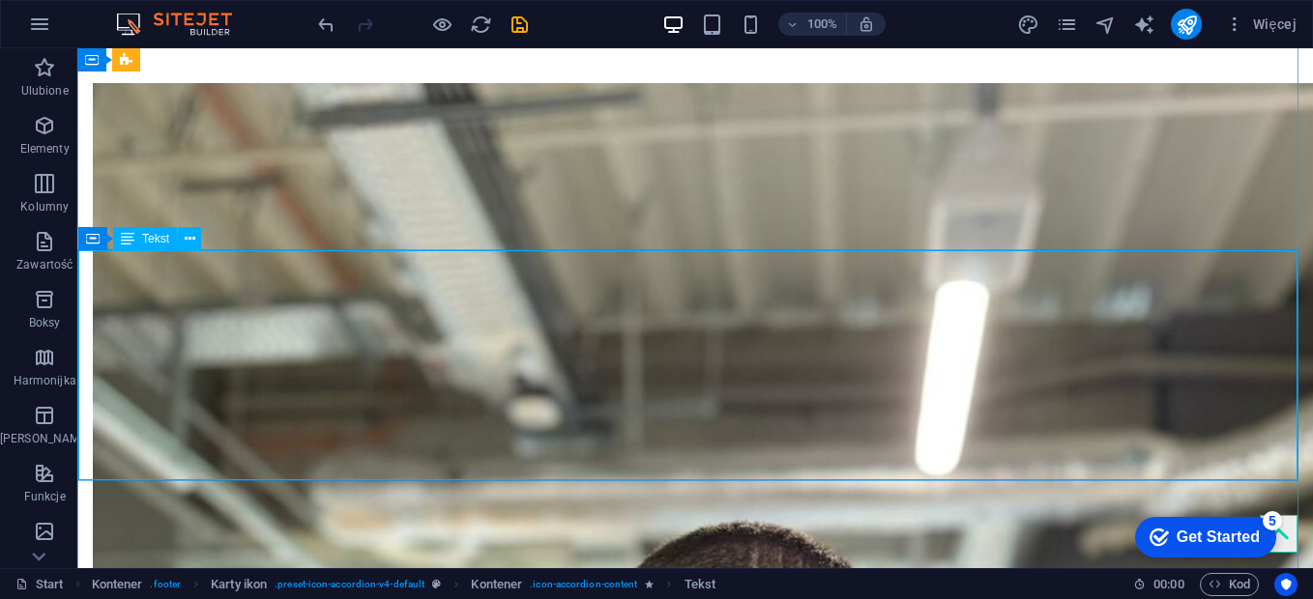
scroll to position [7158, 0]
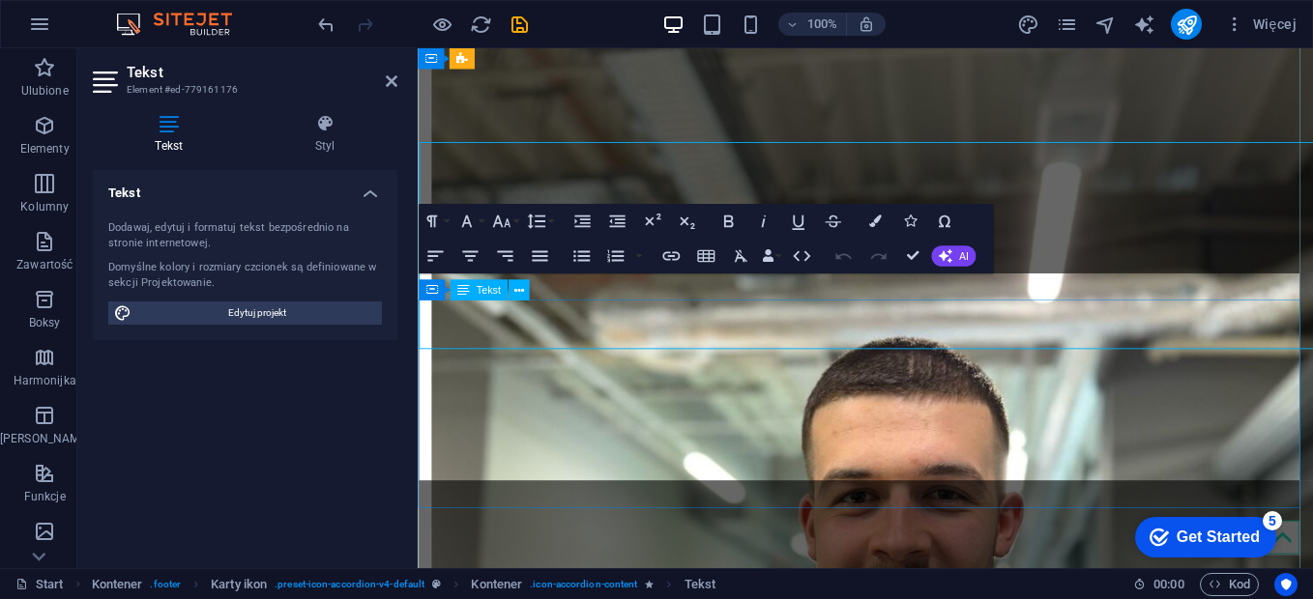
scroll to position [7256, 0]
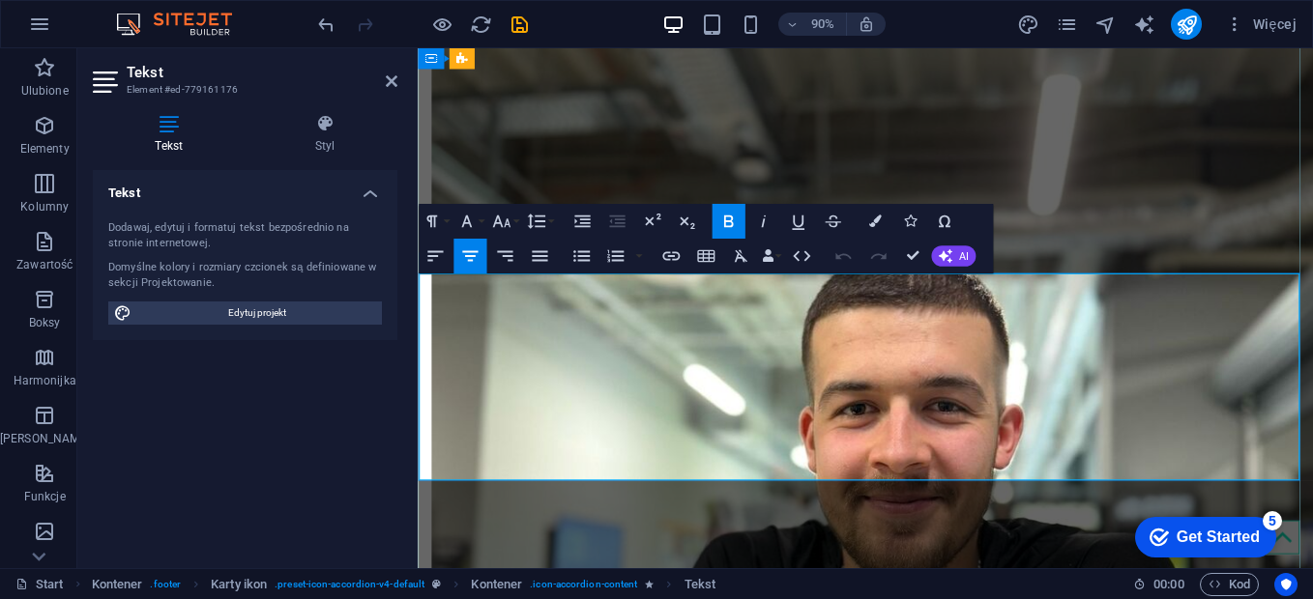
drag, startPoint x: 913, startPoint y: 467, endPoint x: 968, endPoint y: 459, distance: 55.6
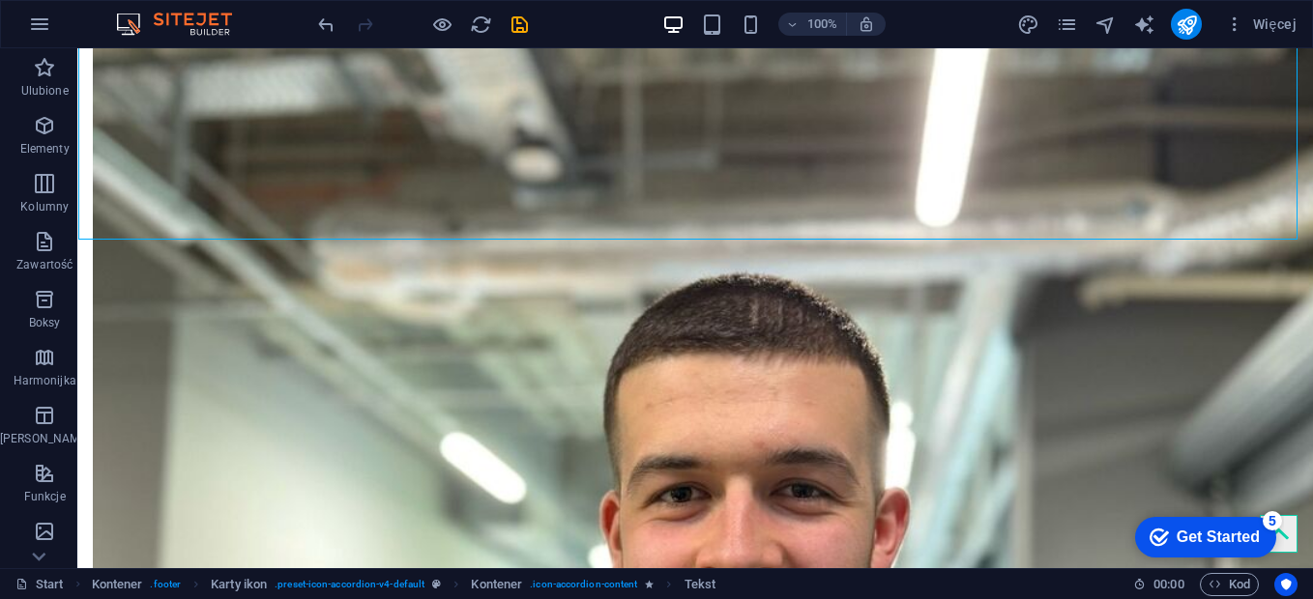
scroll to position [7447, 0]
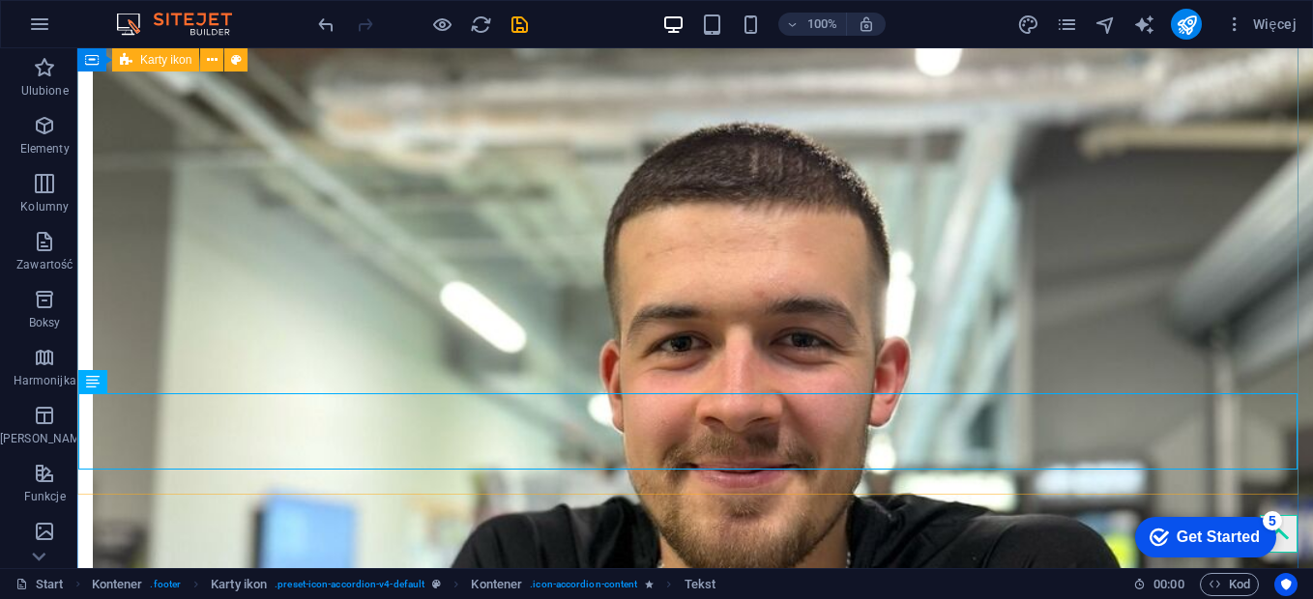
scroll to position [7404, 0]
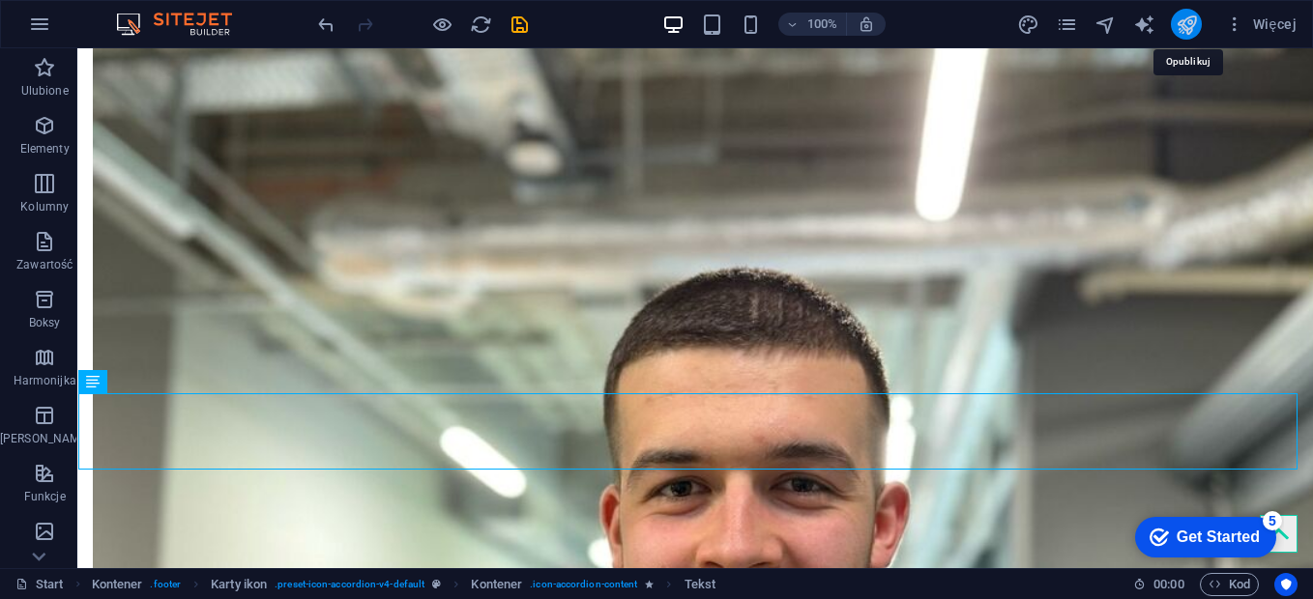
click at [1187, 26] on icon "publish" at bounding box center [1187, 25] width 22 height 22
